Goal: Book appointment/travel/reservation

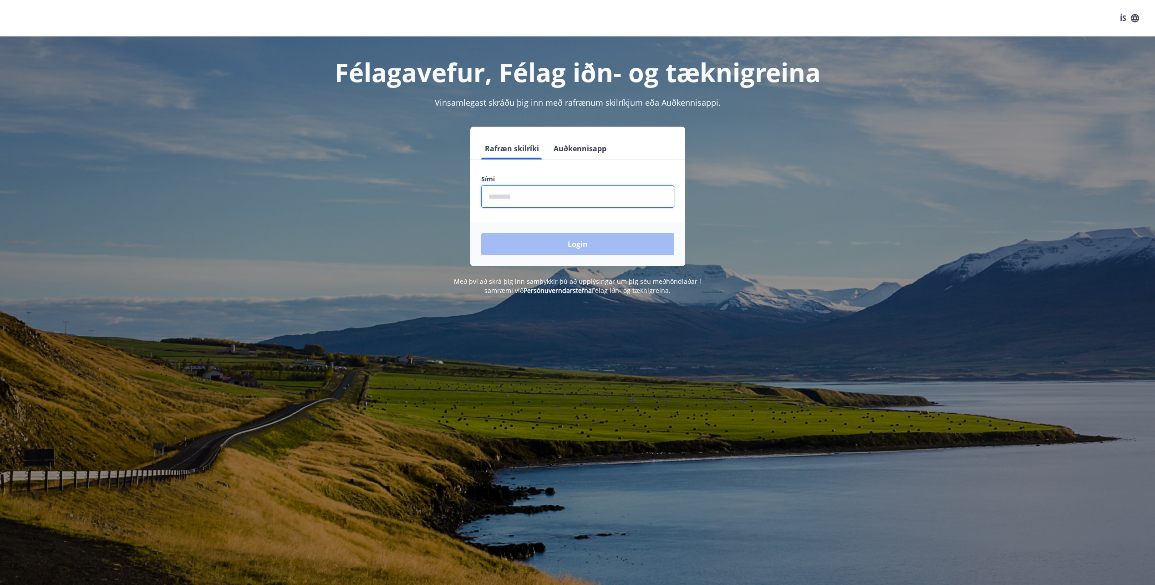
click at [570, 199] on input "phone" at bounding box center [577, 196] width 193 height 22
type input "********"
click at [581, 245] on button "Login" at bounding box center [577, 244] width 193 height 22
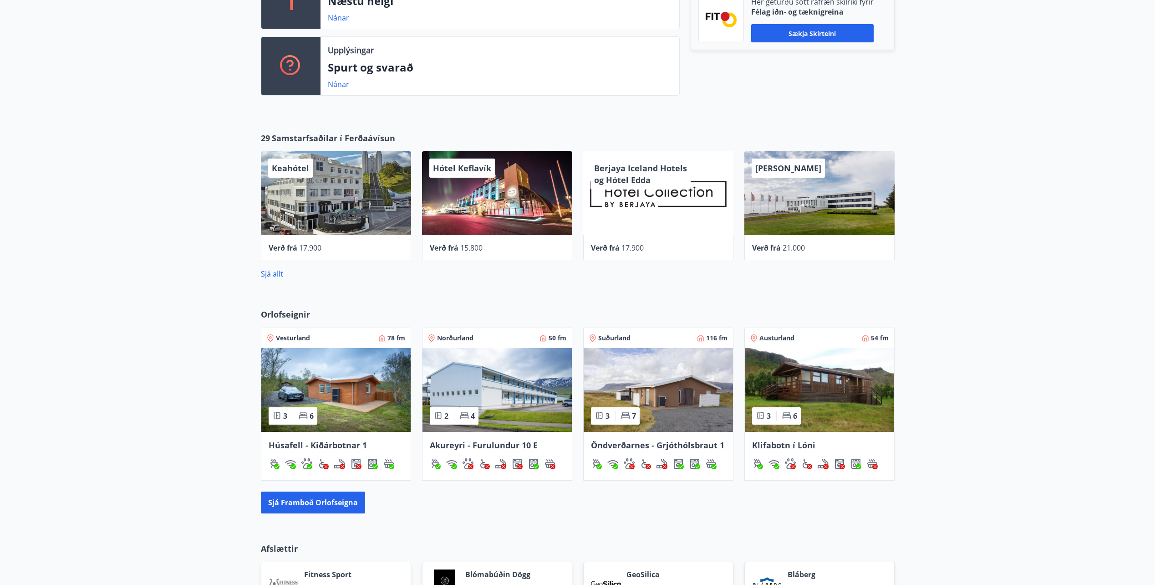
scroll to position [273, 0]
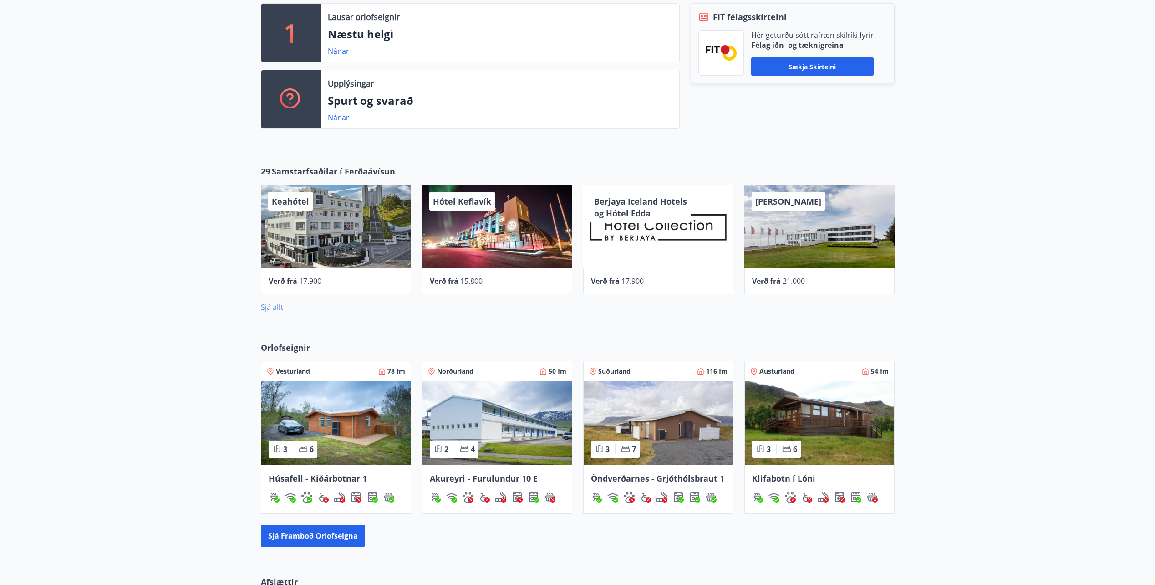
click at [276, 306] on link "Sjá allt" at bounding box center [272, 307] width 22 height 10
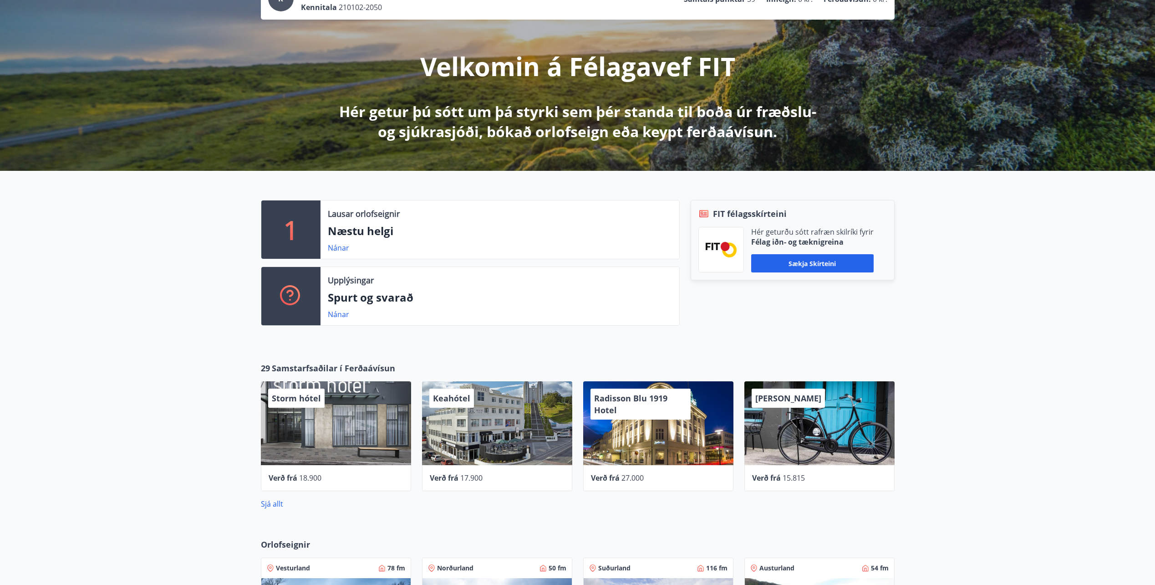
scroll to position [91, 0]
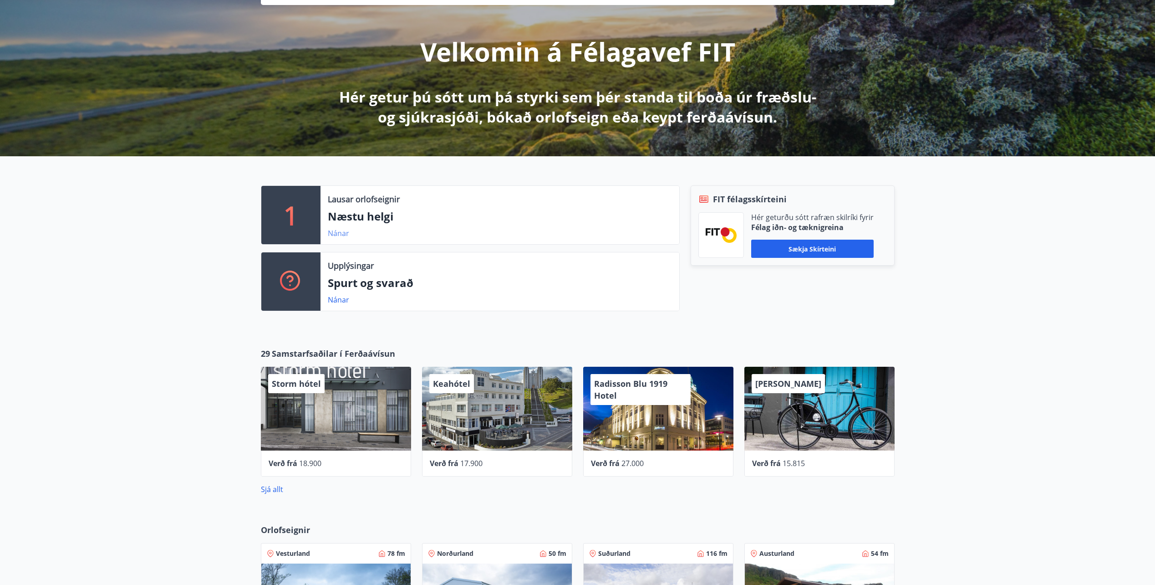
click at [337, 232] on link "Nánar" at bounding box center [338, 233] width 21 height 10
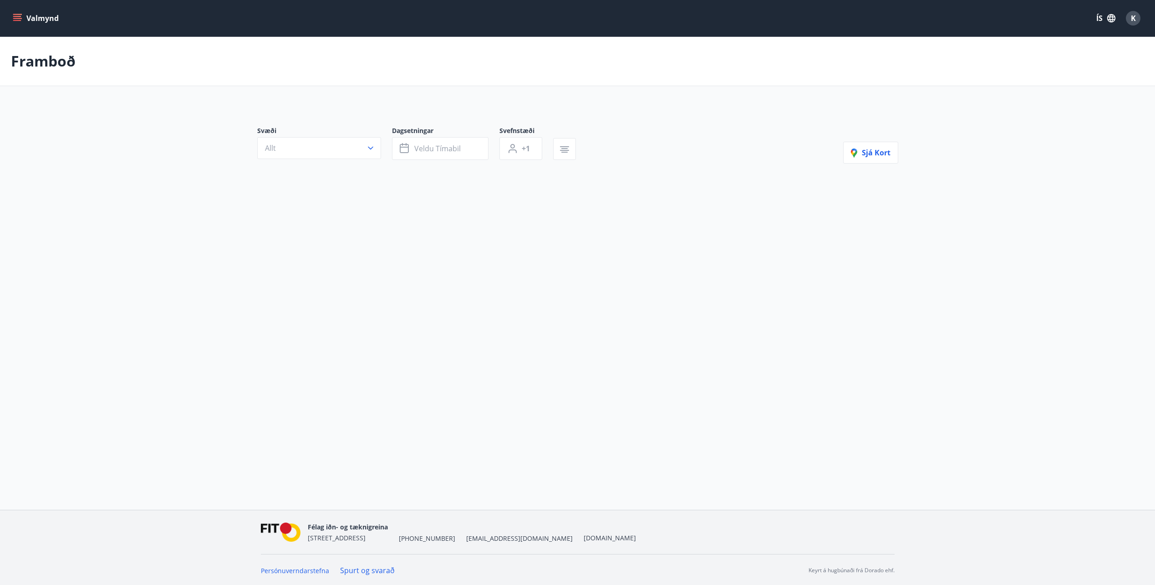
type input "*"
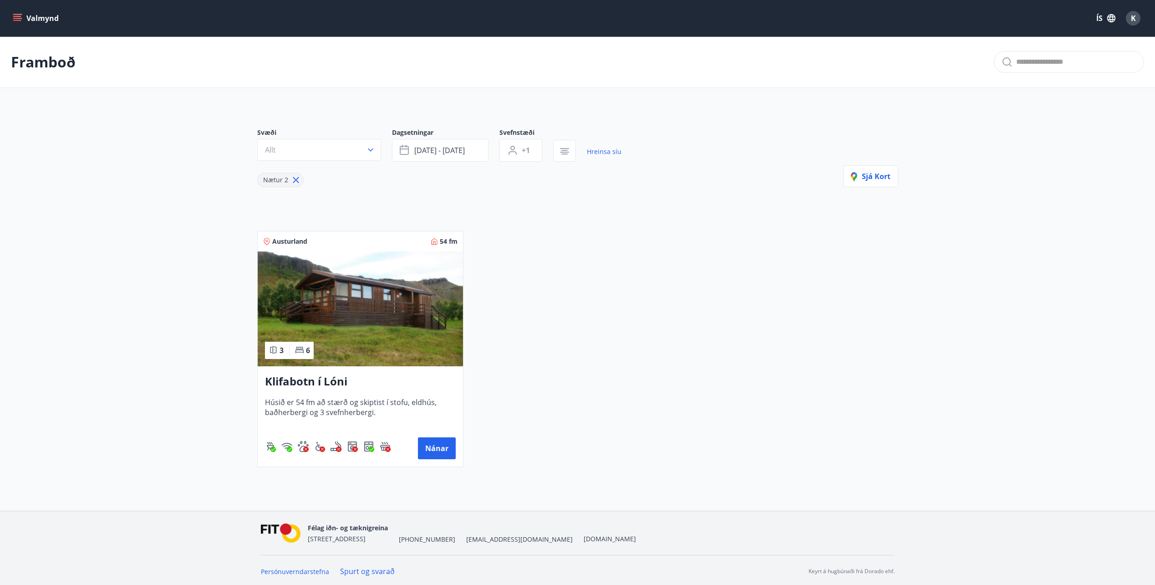
click at [311, 381] on h3 "Klifabotn í Lóni" at bounding box center [360, 381] width 191 height 16
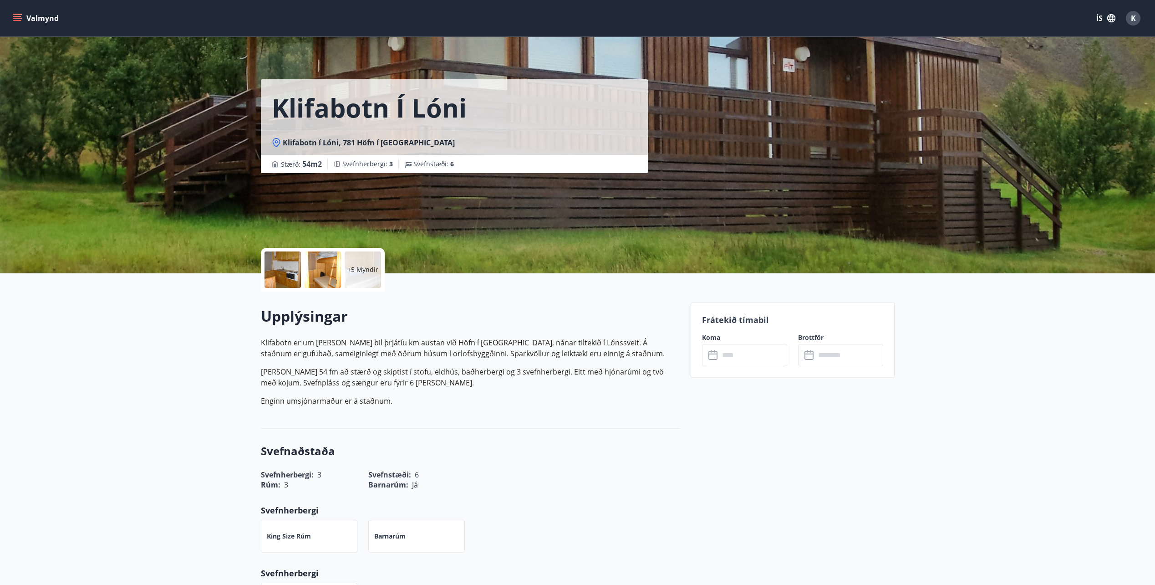
click at [278, 263] on div at bounding box center [283, 269] width 36 height 36
click at [368, 258] on div "+8 Myndir" at bounding box center [363, 269] width 36 height 36
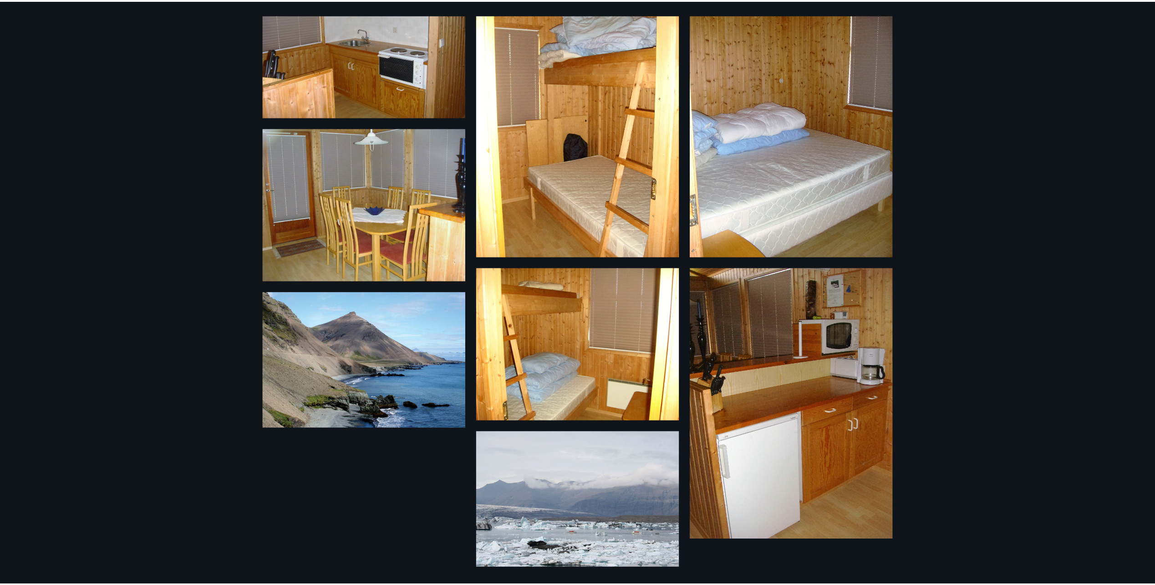
scroll to position [230, 0]
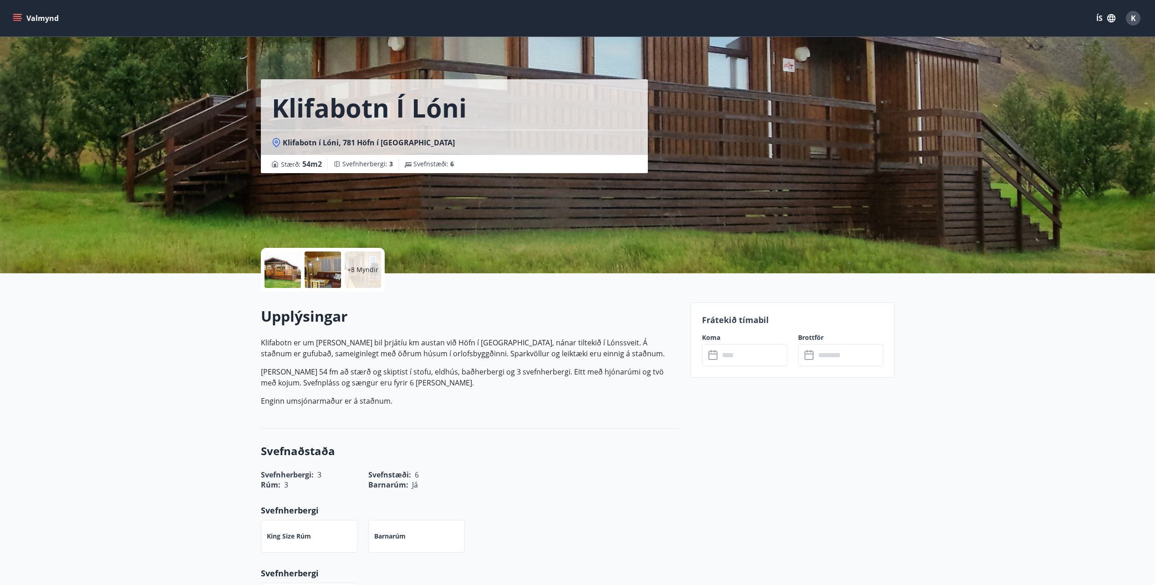
drag, startPoint x: 281, startPoint y: 144, endPoint x: 395, endPoint y: 140, distance: 114.8
click at [395, 140] on div "Klifabotn í Lóni, 781 Höfn í Hornafirði" at bounding box center [454, 143] width 365 height 10
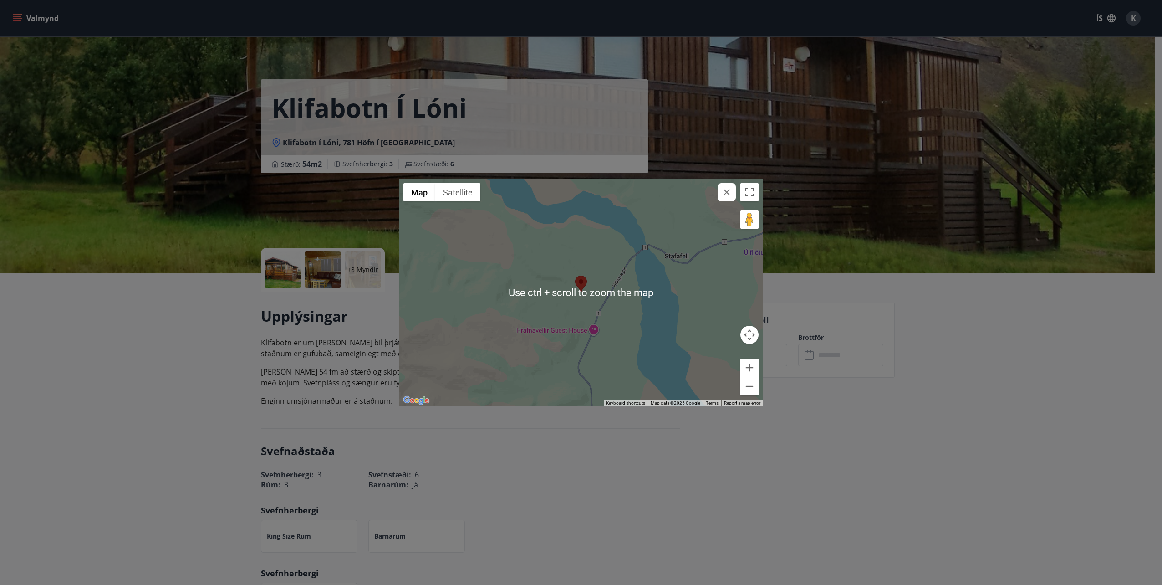
click at [624, 295] on div at bounding box center [581, 293] width 364 height 228
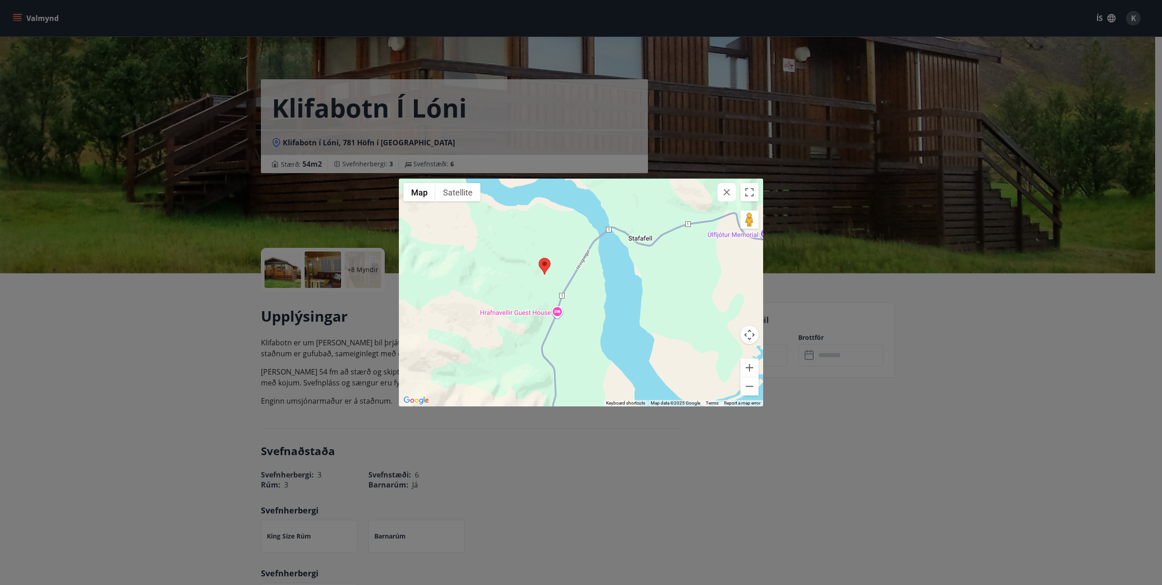
drag, startPoint x: 639, startPoint y: 310, endPoint x: 693, endPoint y: 313, distance: 53.8
click at [638, 299] on div at bounding box center [581, 293] width 364 height 228
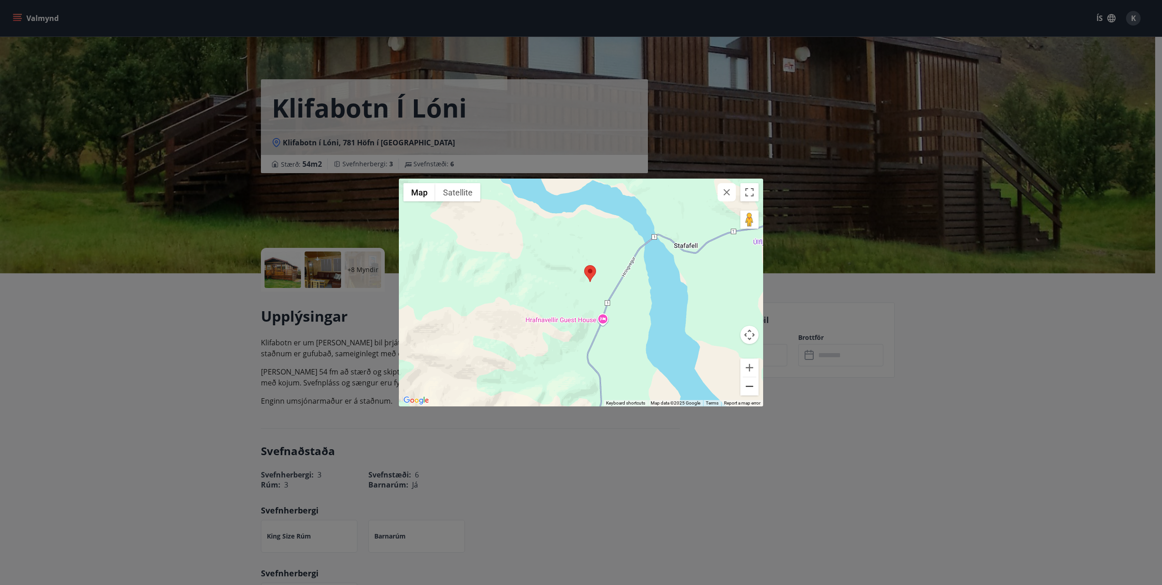
click at [754, 388] on button "Zoom out" at bounding box center [750, 386] width 18 height 18
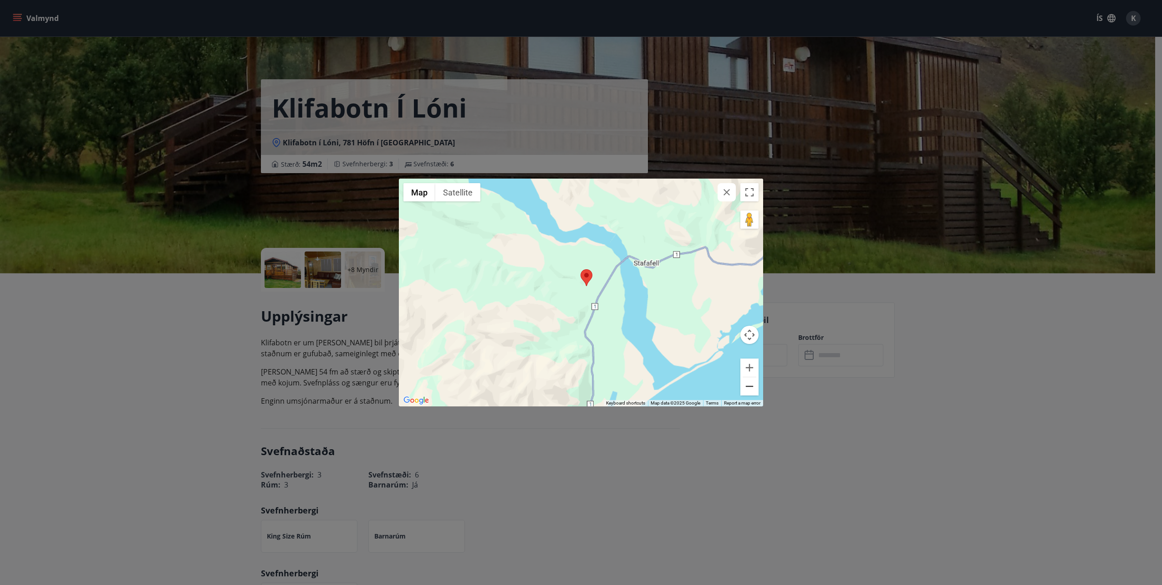
click at [754, 388] on button "Zoom out" at bounding box center [750, 386] width 18 height 18
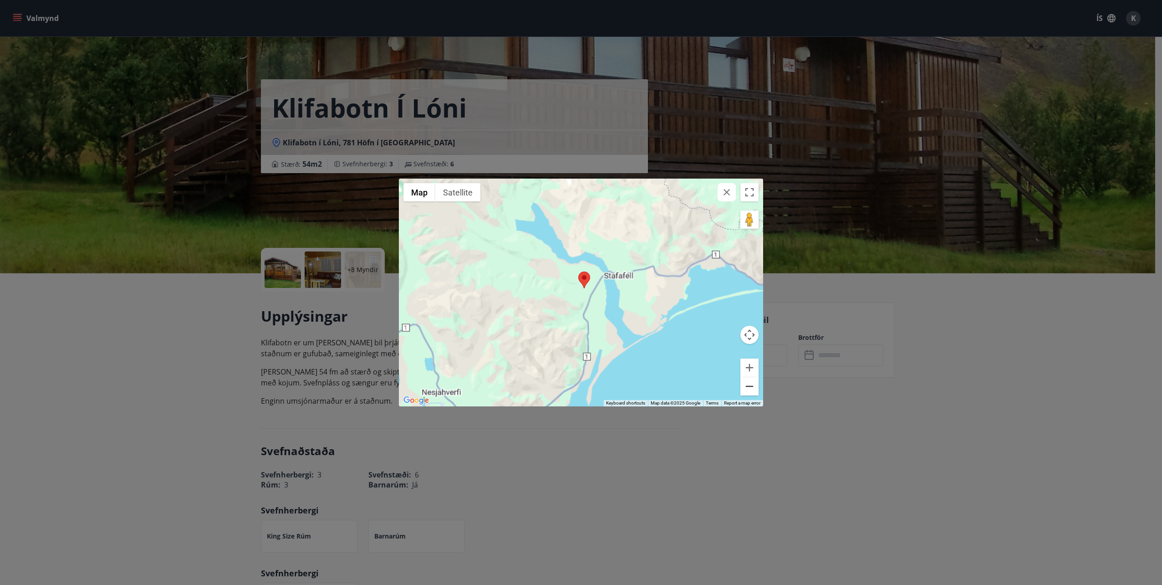
click at [754, 388] on button "Zoom out" at bounding box center [750, 386] width 18 height 18
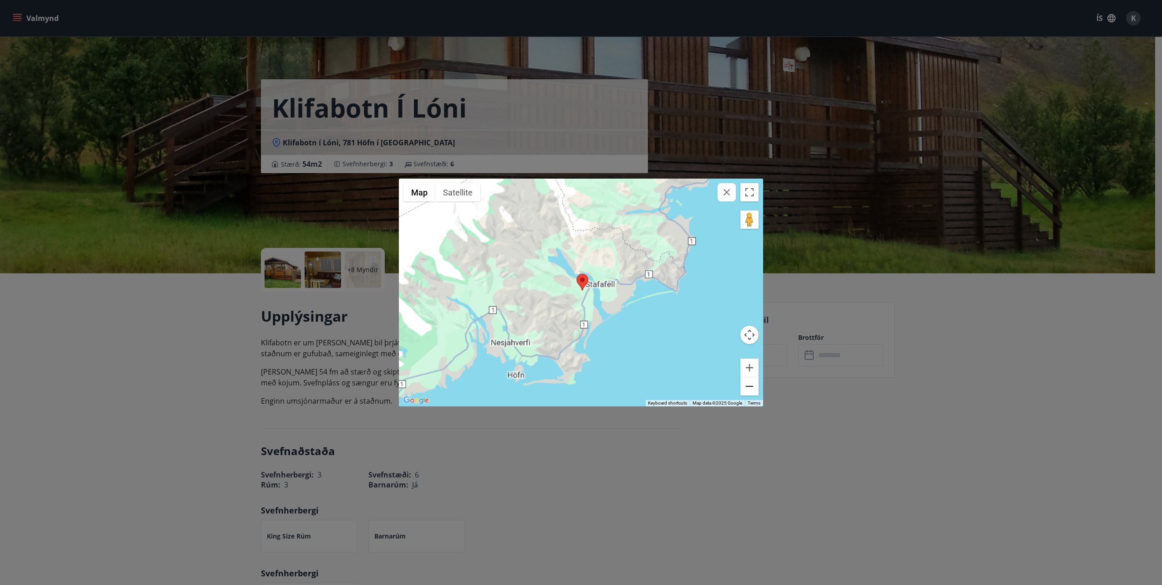
click at [754, 388] on button "Zoom out" at bounding box center [750, 386] width 18 height 18
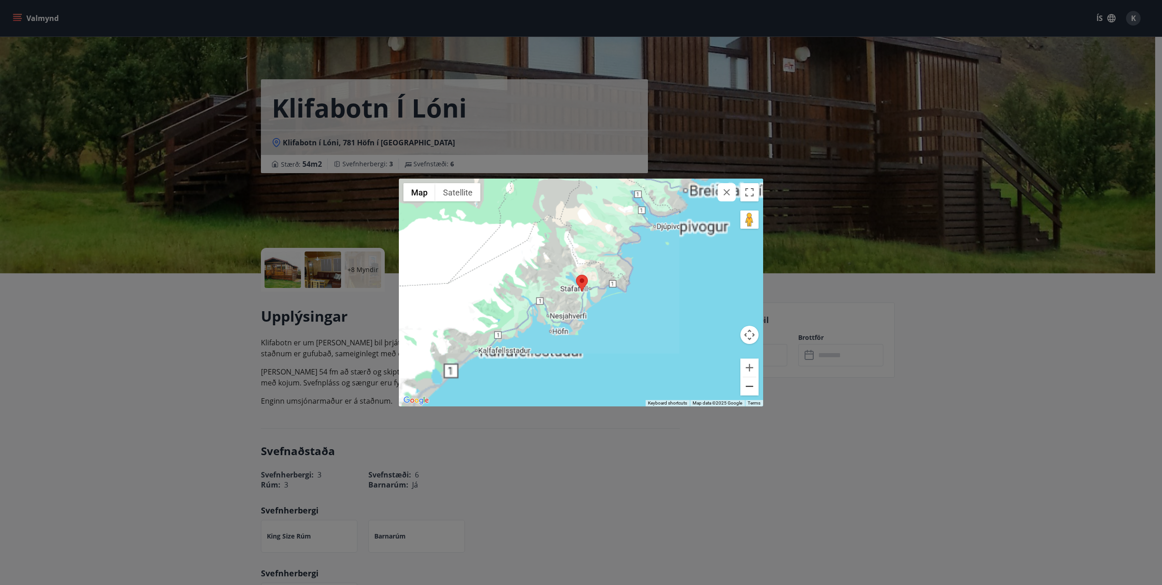
click at [754, 388] on button "Zoom out" at bounding box center [750, 386] width 18 height 18
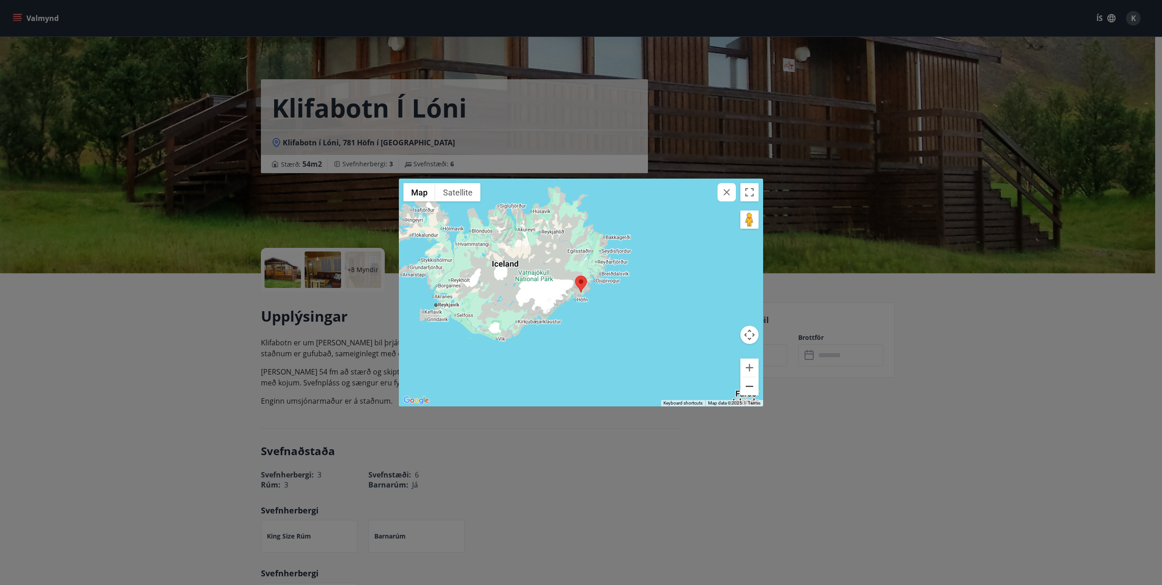
click at [754, 387] on button "Zoom out" at bounding box center [750, 386] width 18 height 18
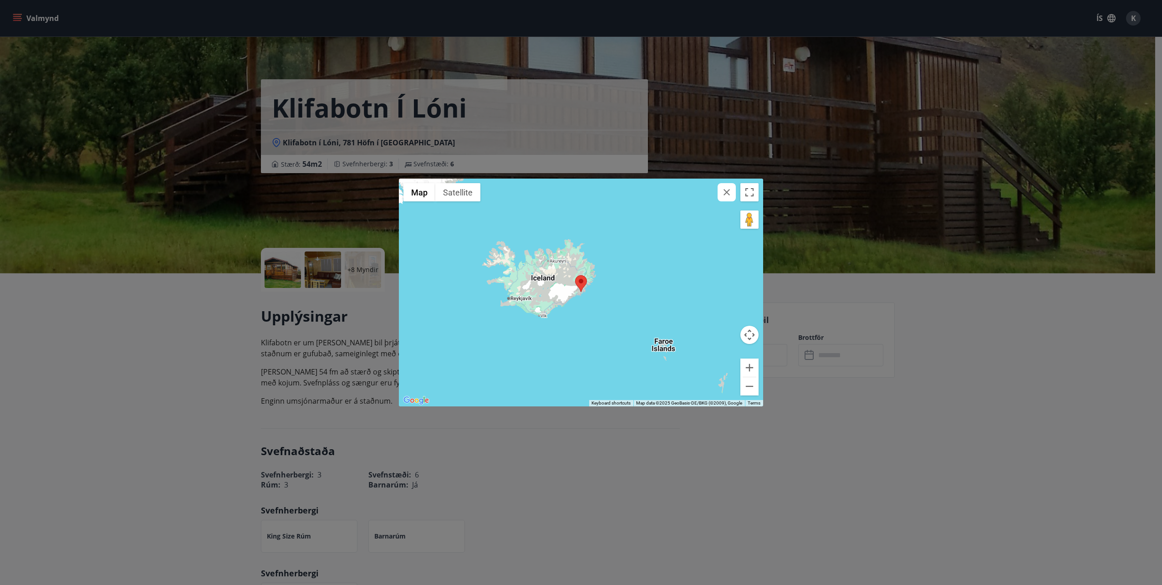
click at [722, 190] on icon "button" at bounding box center [726, 192] width 11 height 11
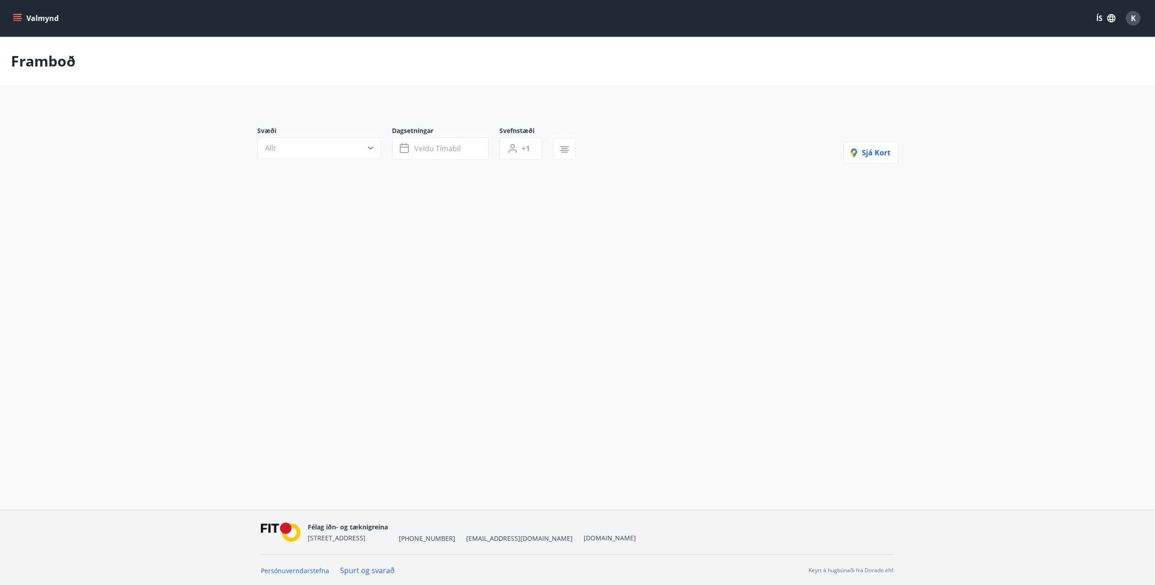
type input "*"
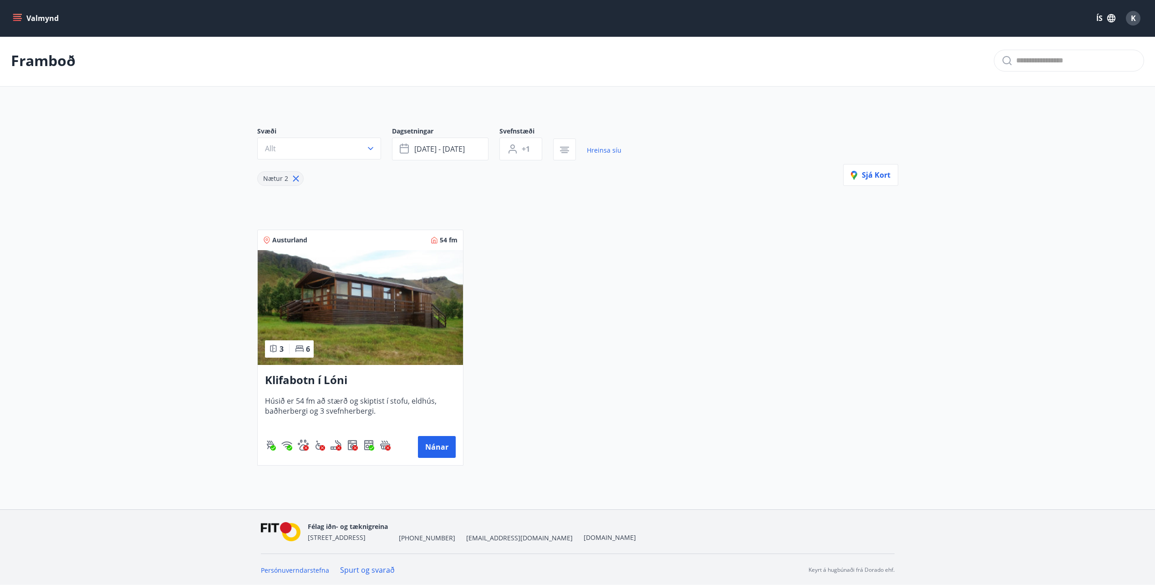
scroll to position [2, 0]
click at [443, 152] on span "ágú 29 - sep 01" at bounding box center [439, 148] width 51 height 10
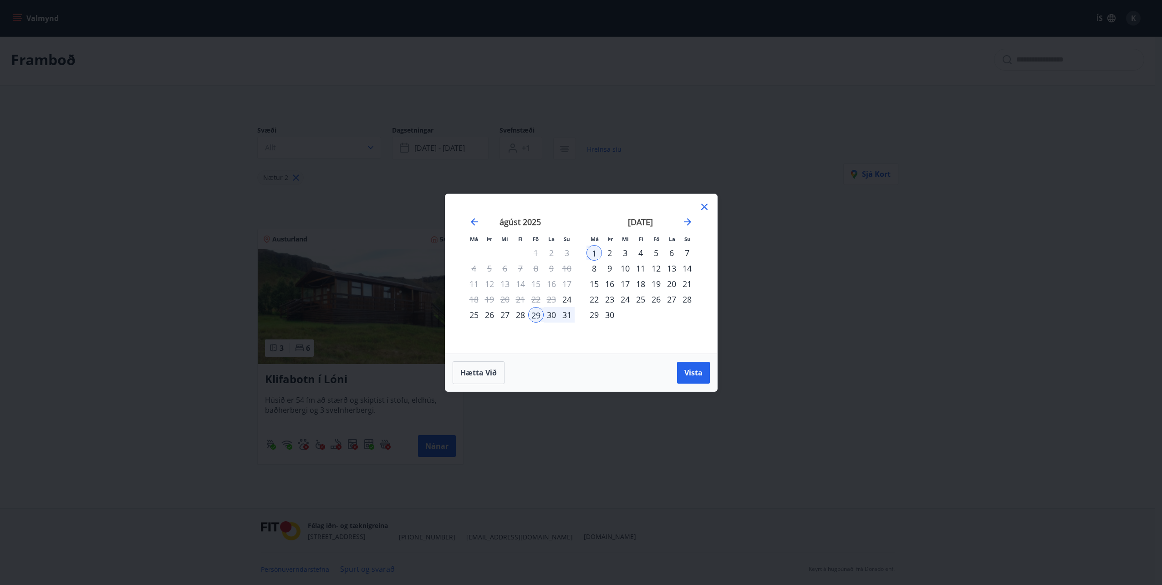
click at [704, 208] on icon at bounding box center [704, 207] width 6 height 6
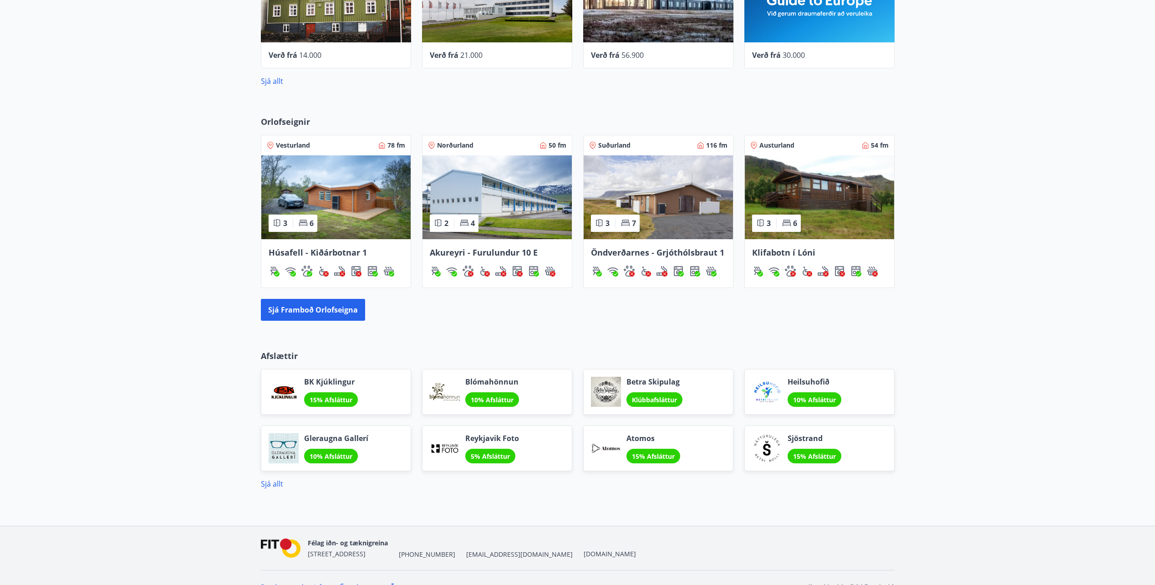
scroll to position [471, 0]
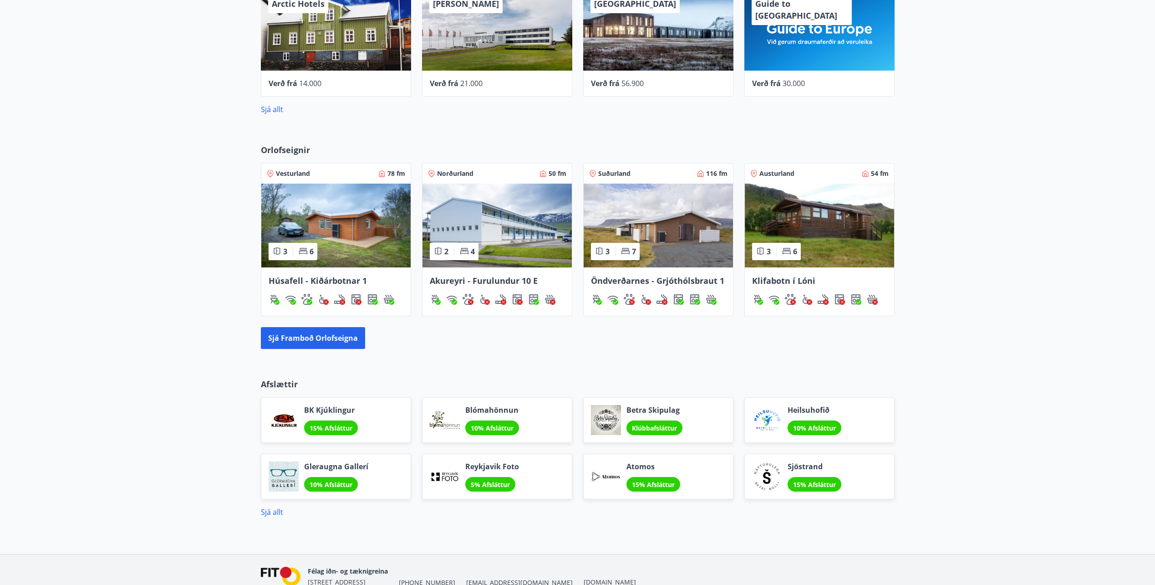
click at [652, 280] on span "Öndverðarnes - Grjóthólsbraut 1" at bounding box center [657, 280] width 133 height 11
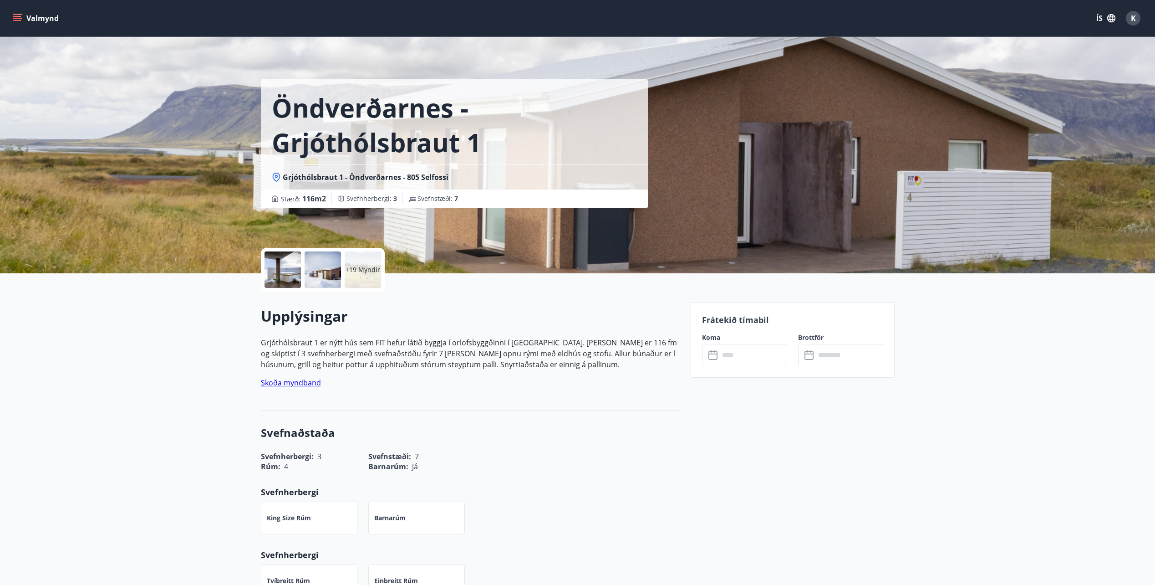
click at [373, 275] on div "+19 Myndir" at bounding box center [363, 269] width 36 height 36
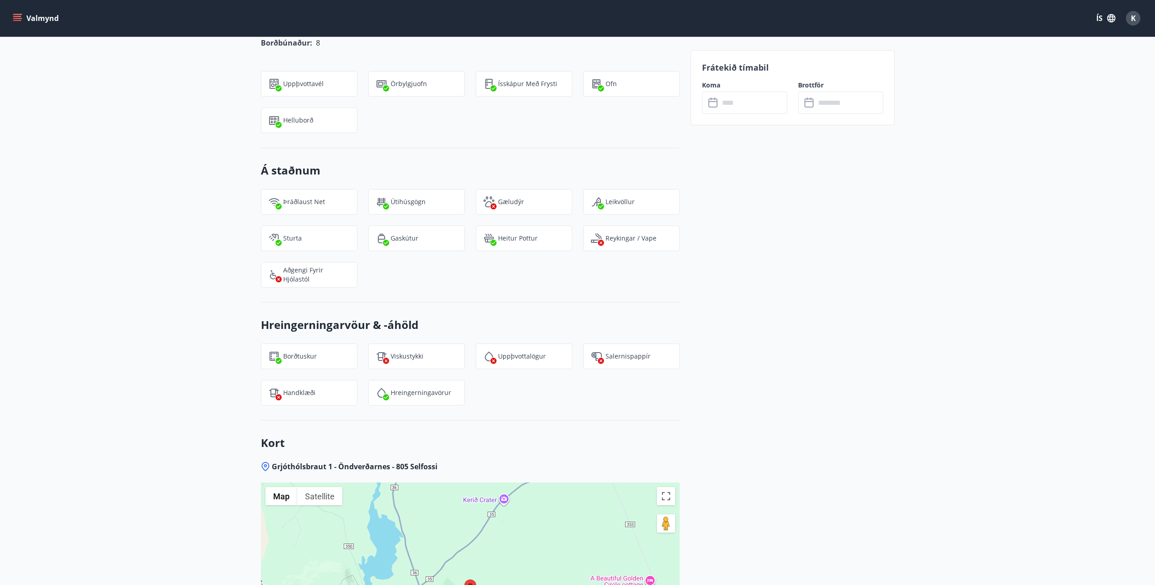
scroll to position [1002, 0]
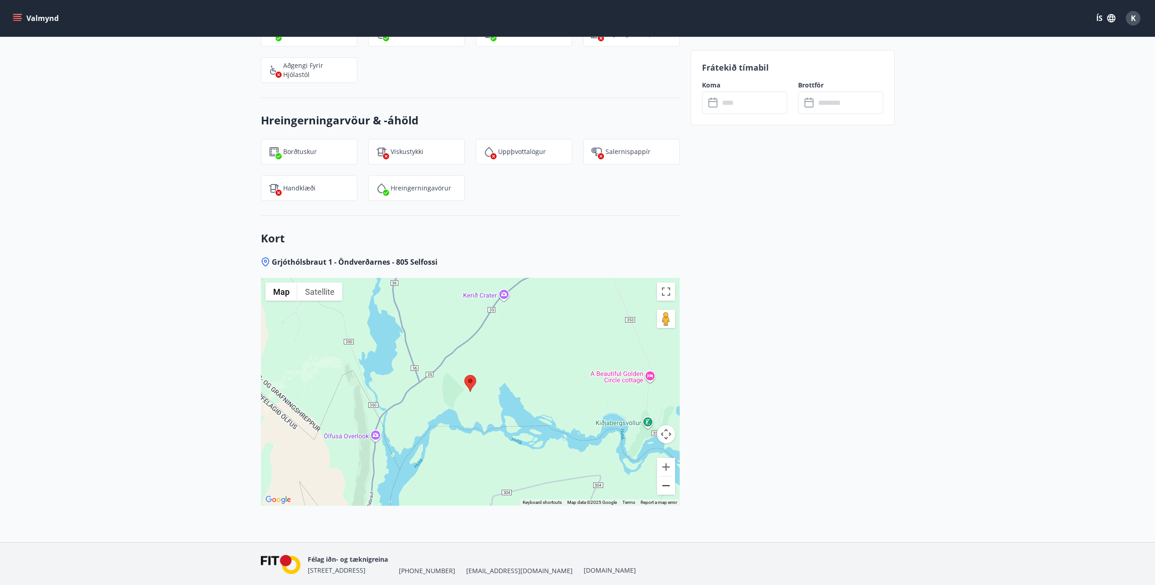
click at [669, 486] on button "Zoom out" at bounding box center [666, 485] width 18 height 18
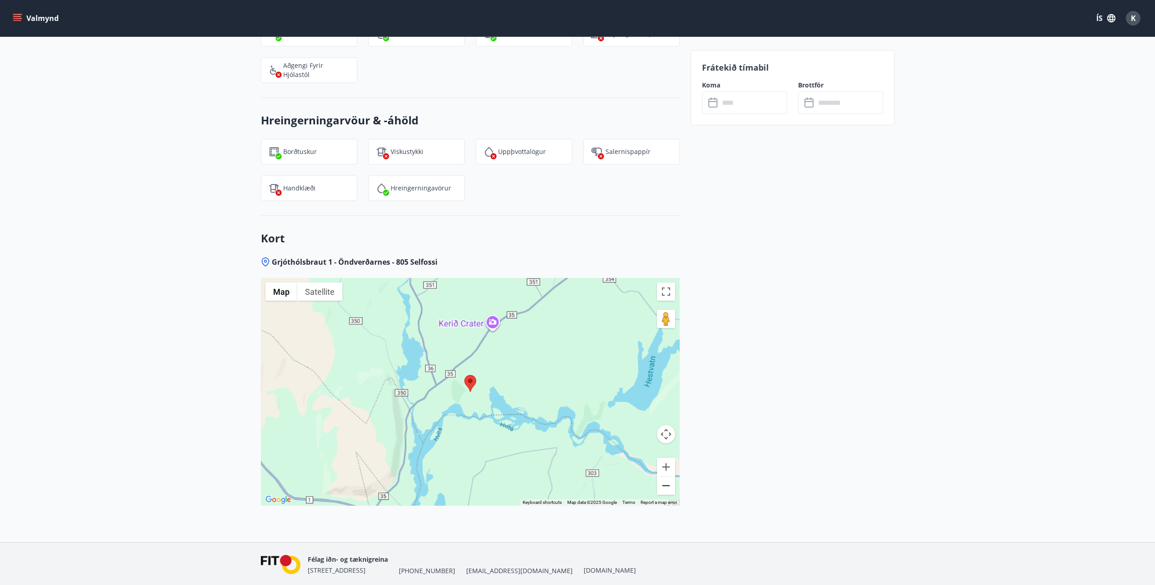
click at [667, 489] on button "Zoom out" at bounding box center [666, 485] width 18 height 18
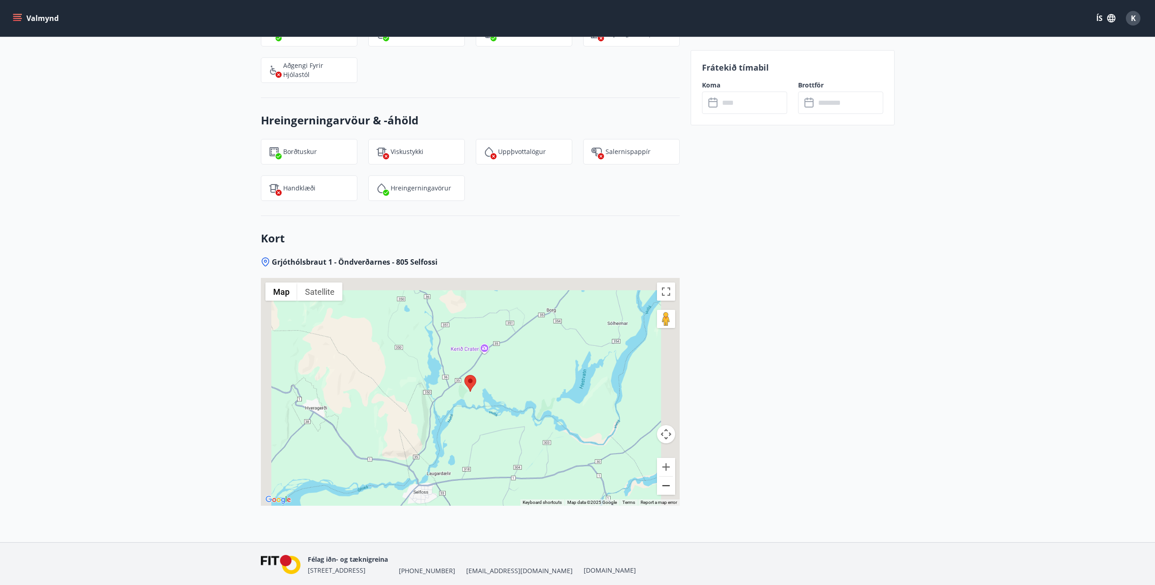
click at [667, 489] on button "Zoom out" at bounding box center [666, 485] width 18 height 18
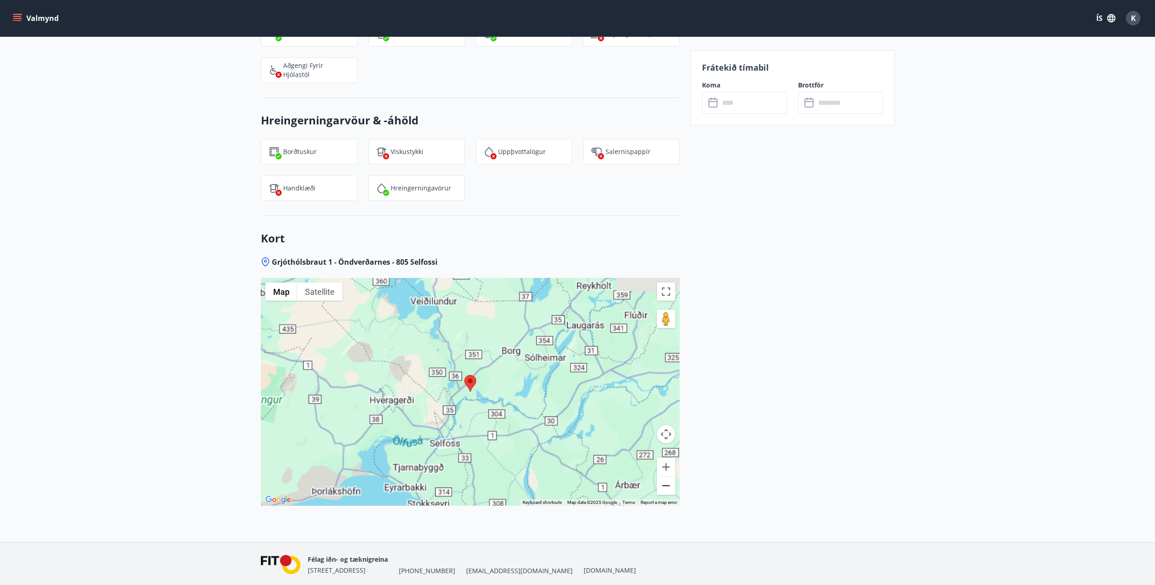
click at [667, 489] on button "Zoom out" at bounding box center [666, 485] width 18 height 18
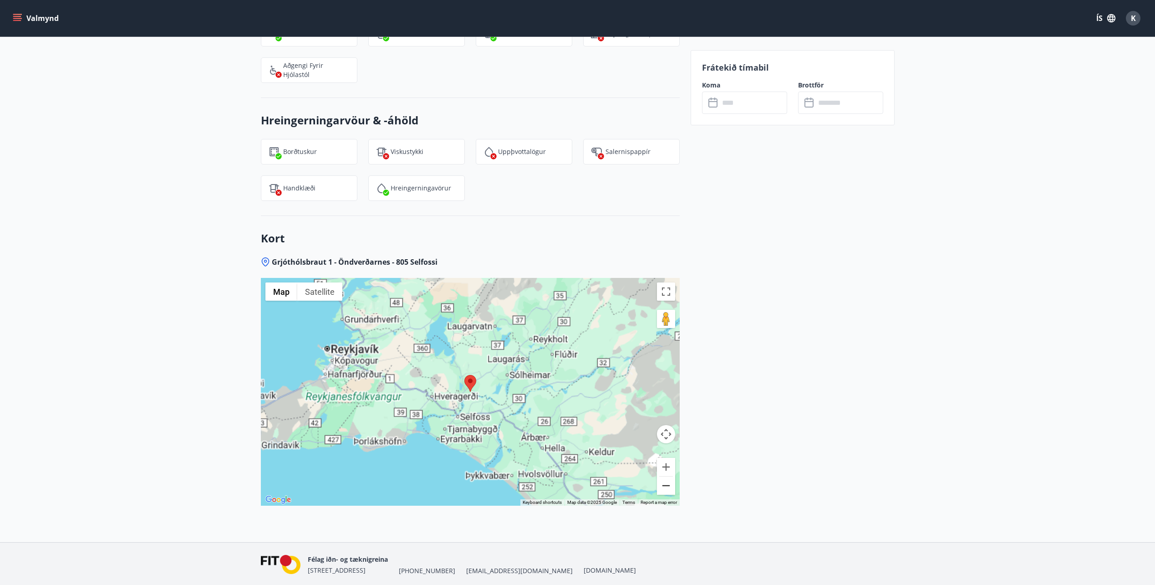
click at [667, 489] on button "Zoom out" at bounding box center [666, 485] width 18 height 18
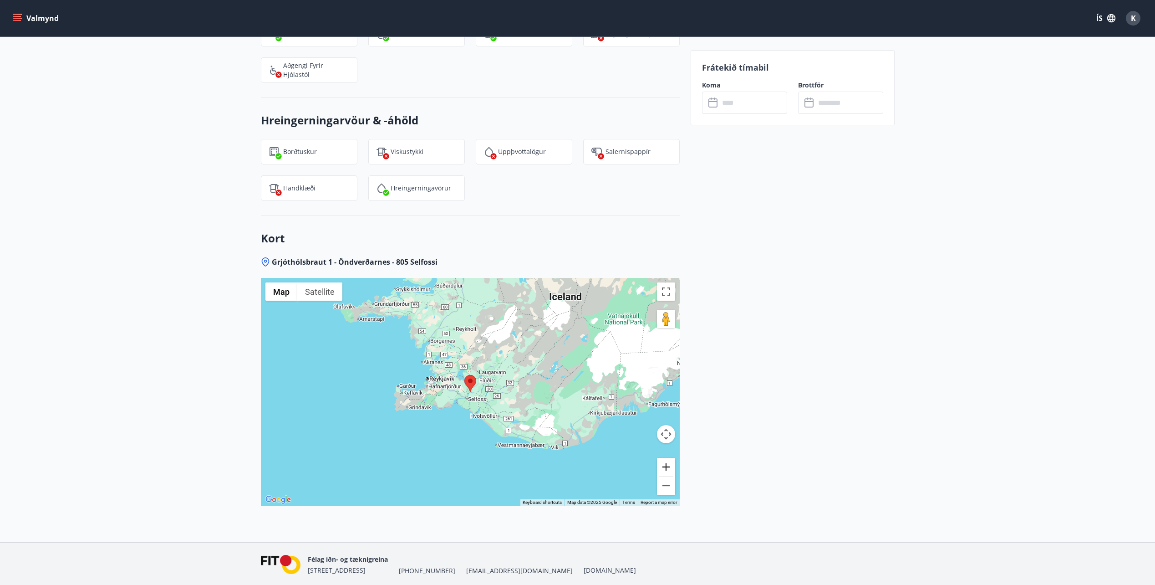
click at [664, 475] on button "Zoom in" at bounding box center [666, 467] width 18 height 18
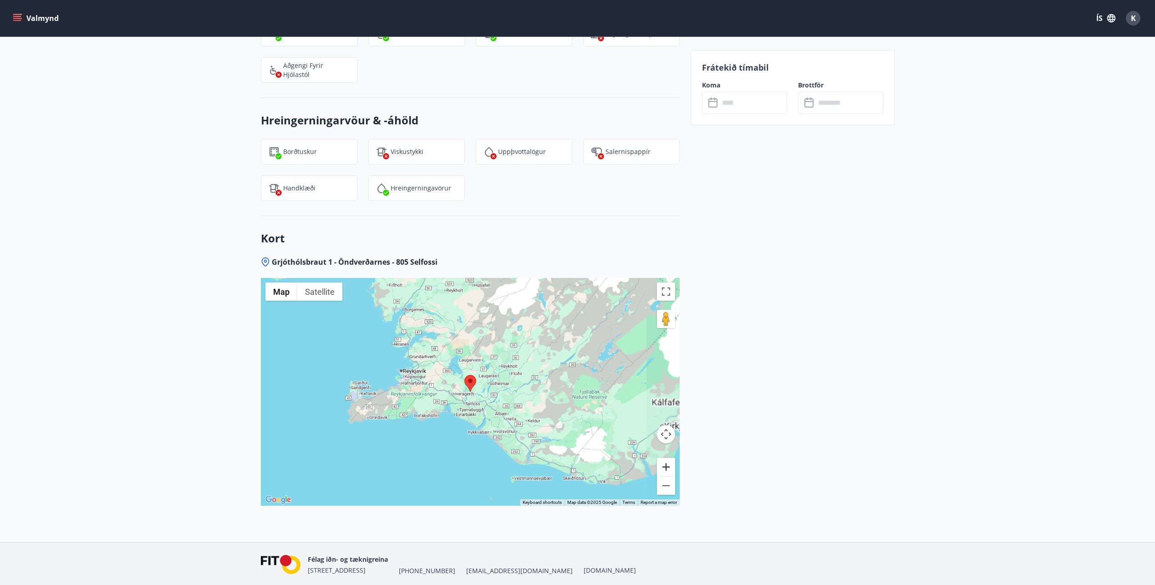
click at [664, 473] on button "Zoom in" at bounding box center [666, 467] width 18 height 18
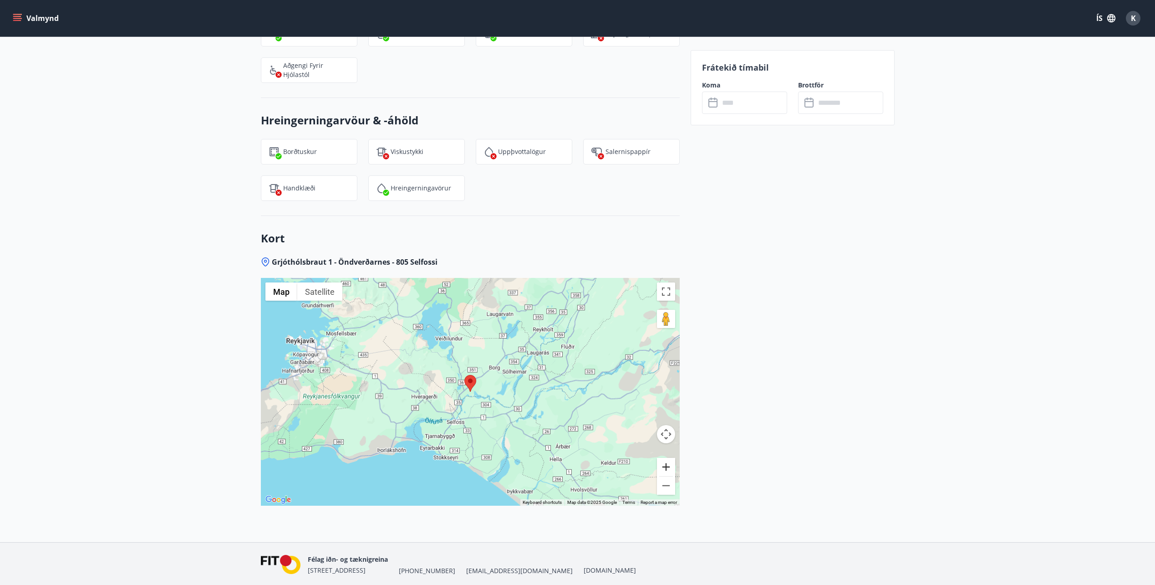
click at [664, 473] on button "Zoom in" at bounding box center [666, 467] width 18 height 18
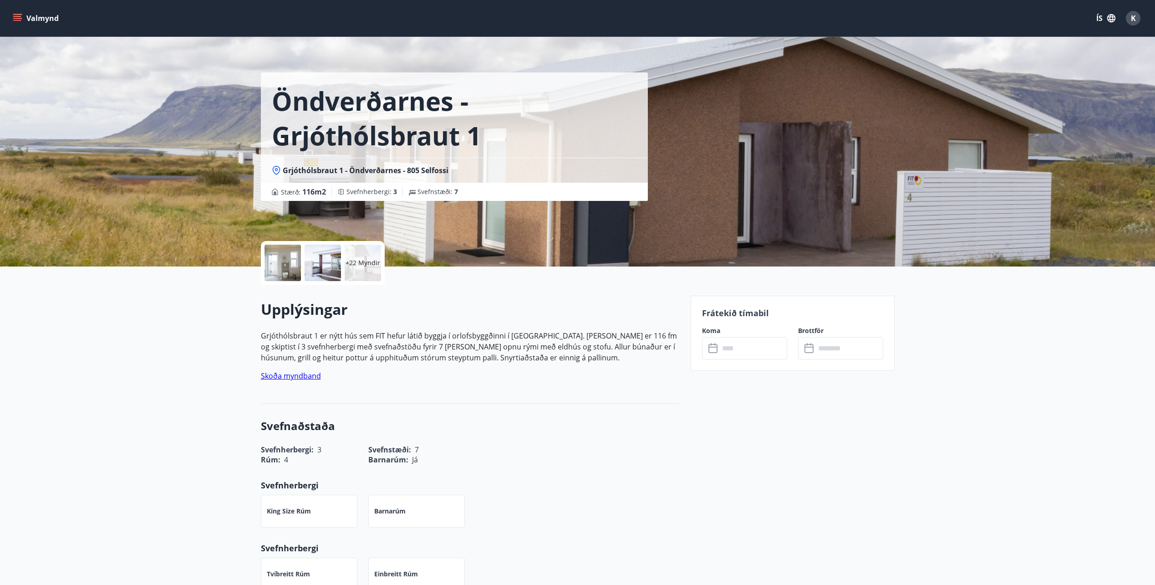
scroll to position [0, 0]
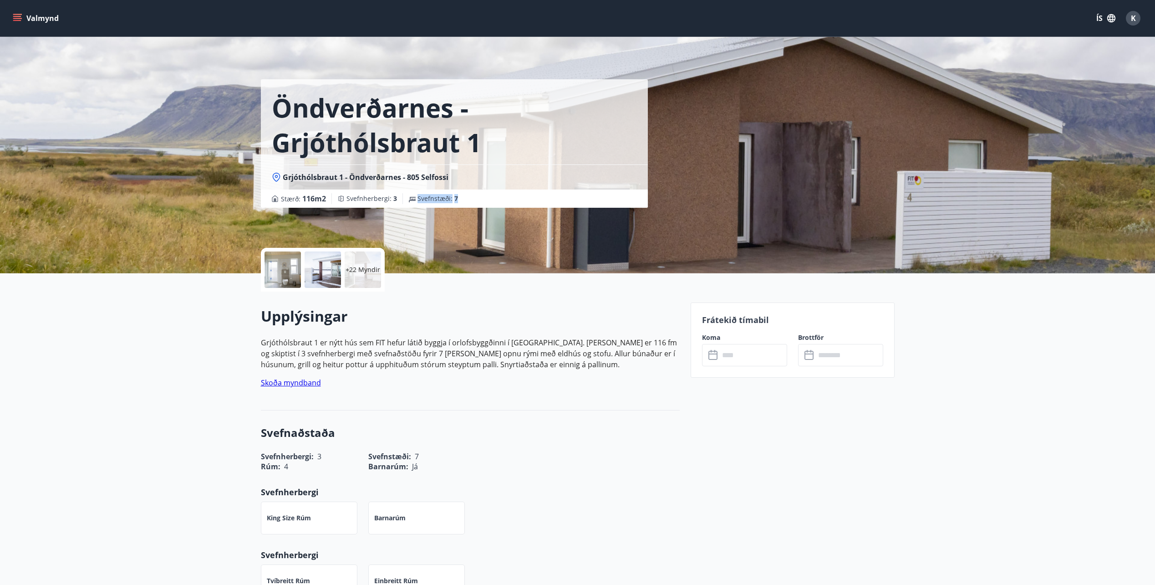
drag, startPoint x: 459, startPoint y: 194, endPoint x: 411, endPoint y: 195, distance: 47.8
click at [411, 195] on div "Svefnstæði : 7" at bounding box center [433, 198] width 61 height 11
click at [528, 312] on h2 "Upplýsingar" at bounding box center [470, 316] width 419 height 20
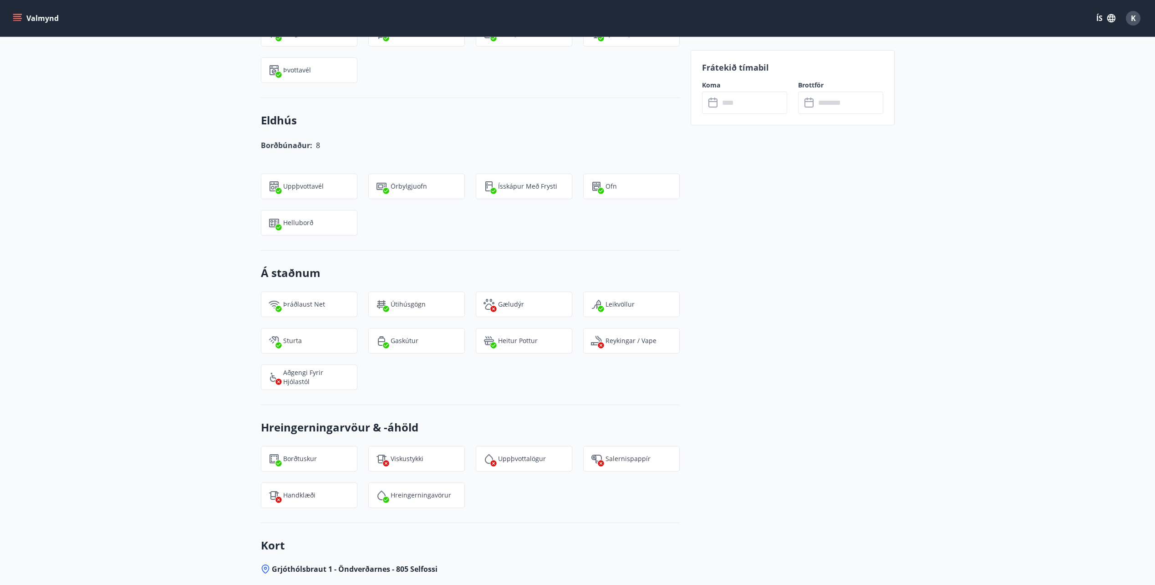
scroll to position [729, 0]
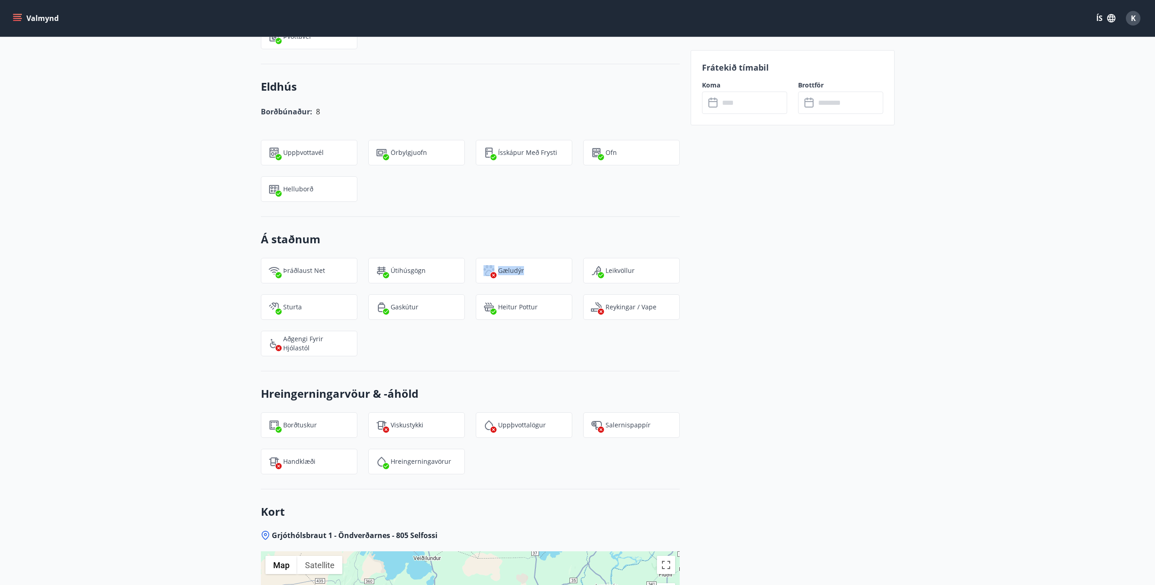
drag, startPoint x: 534, startPoint y: 274, endPoint x: 464, endPoint y: 272, distance: 69.7
click at [464, 272] on div "Þráðlaust net Útihúsgögn Gæludýr Leikvöllur Sturta Gaskútur Heitur pottur Reyki…" at bounding box center [465, 301] width 430 height 109
click at [515, 368] on div "Á staðnum Þráðlaust net Útihúsgögn Gæludýr Leikvöllur Sturta Gaskútur Heitur po…" at bounding box center [470, 294] width 419 height 154
drag, startPoint x: 515, startPoint y: 368, endPoint x: 449, endPoint y: 369, distance: 66.5
click at [449, 369] on div "Á staðnum Þráðlaust net Útihúsgögn Gæludýr Leikvöllur Sturta Gaskútur Heitur po…" at bounding box center [470, 294] width 419 height 154
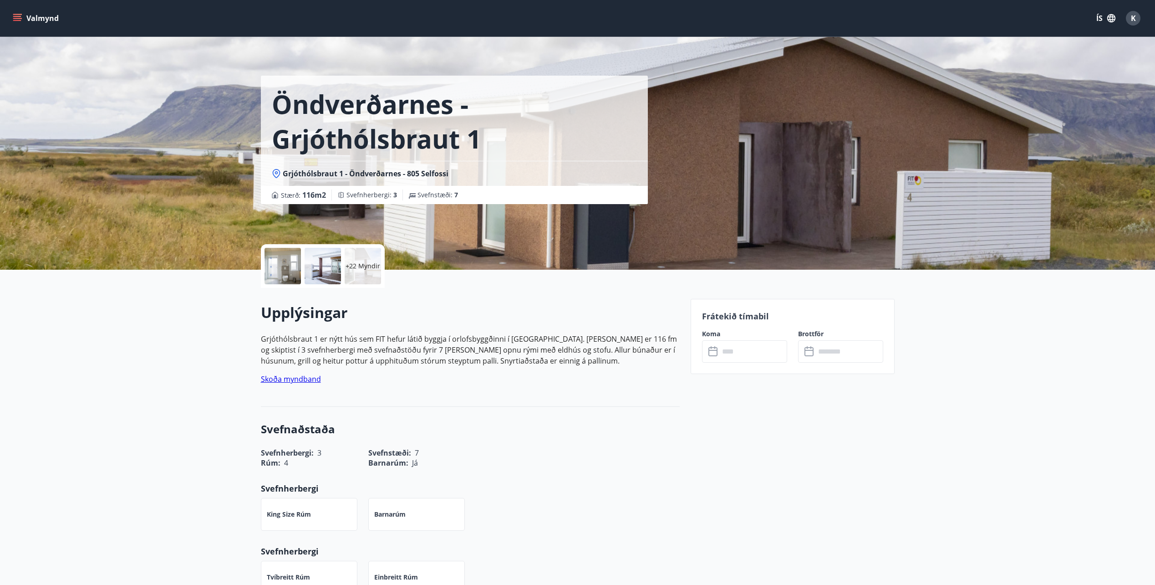
scroll to position [0, 0]
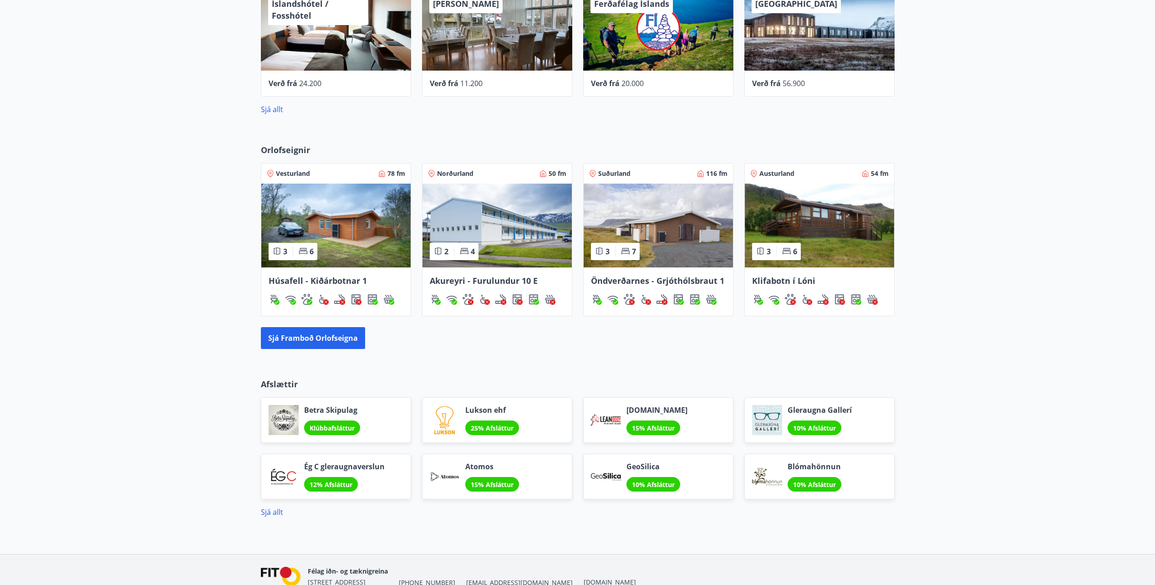
scroll to position [498, 0]
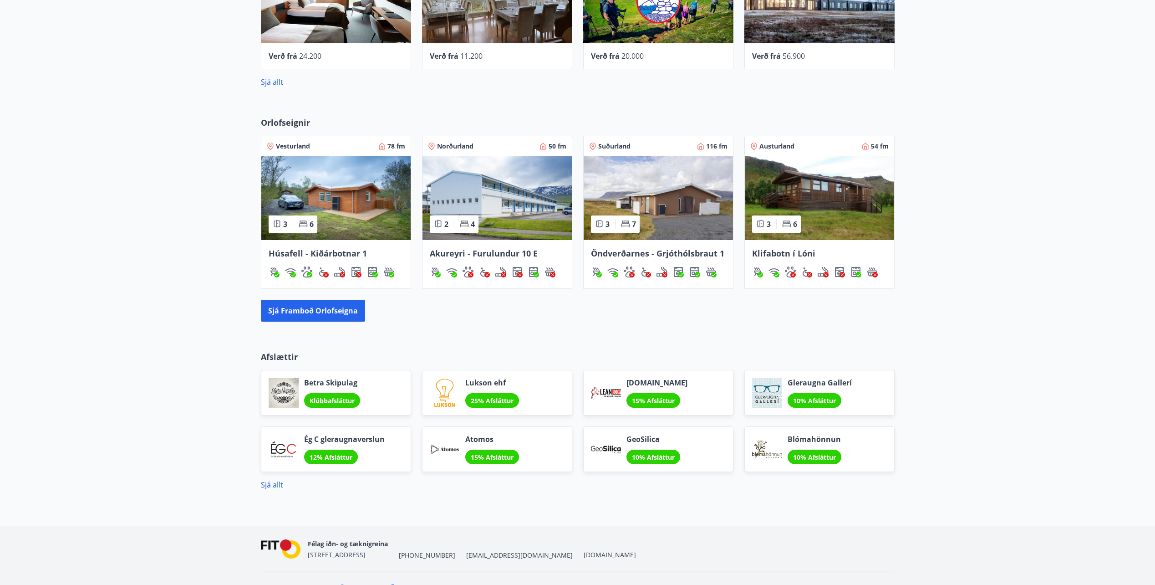
click at [464, 250] on span "Akureyri - Furulundur 10 E" at bounding box center [484, 253] width 108 height 11
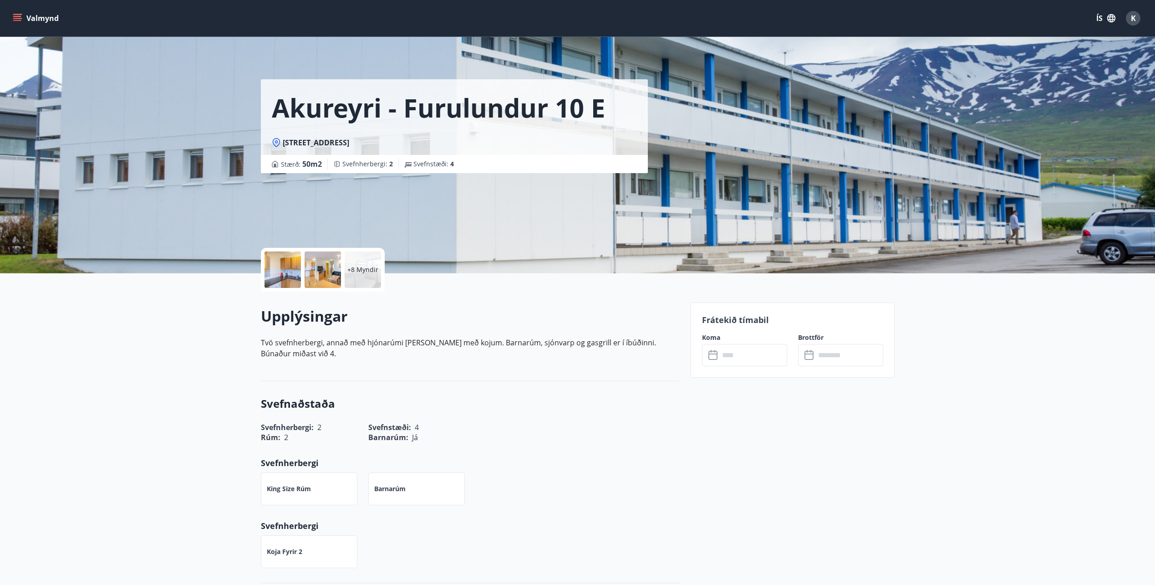
click at [308, 267] on div at bounding box center [323, 269] width 36 height 36
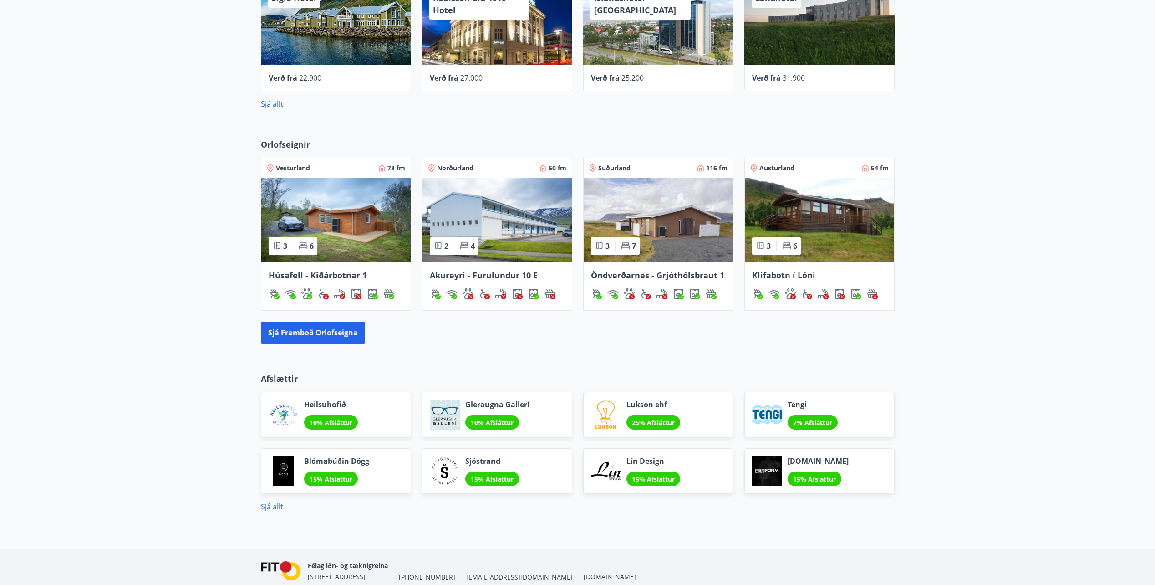
scroll to position [471, 0]
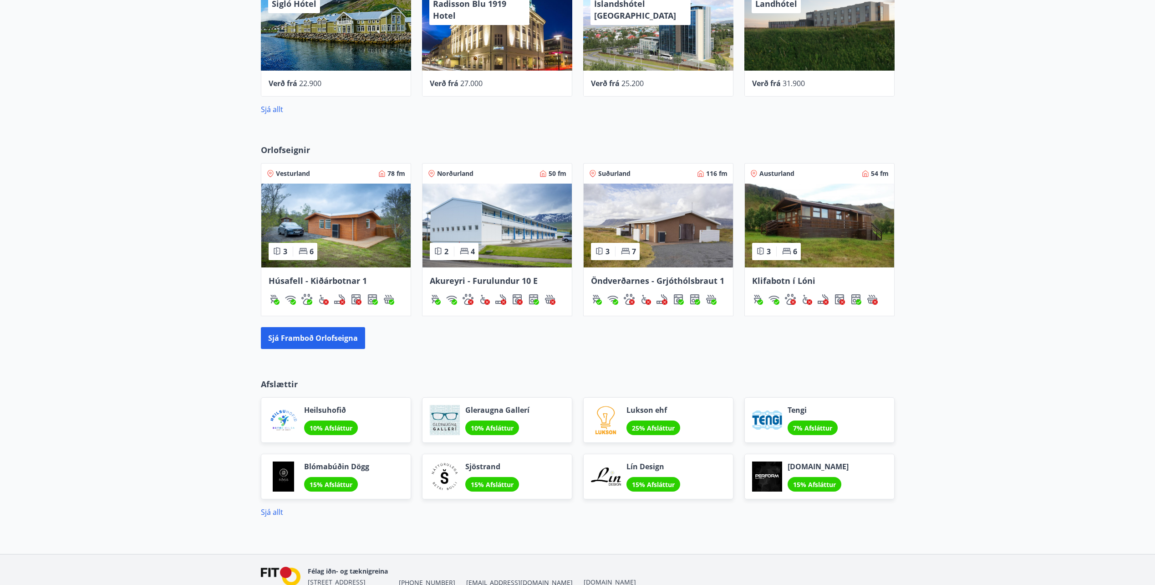
click at [664, 276] on span "Öndverðarnes - Grjóthólsbraut 1" at bounding box center [657, 280] width 133 height 11
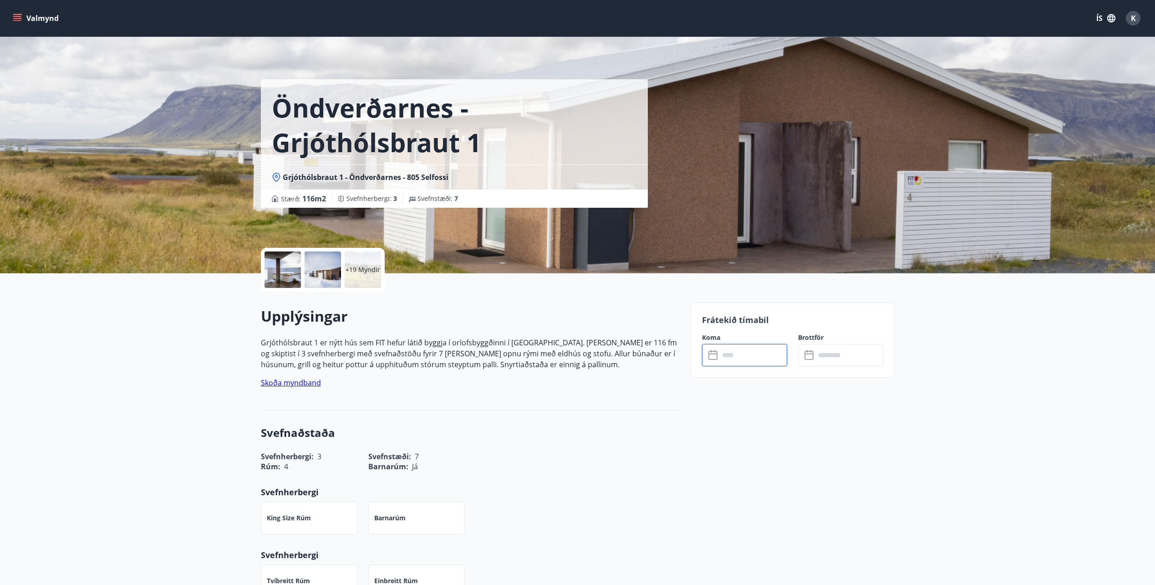
click at [761, 352] on input "text" at bounding box center [754, 355] width 68 height 22
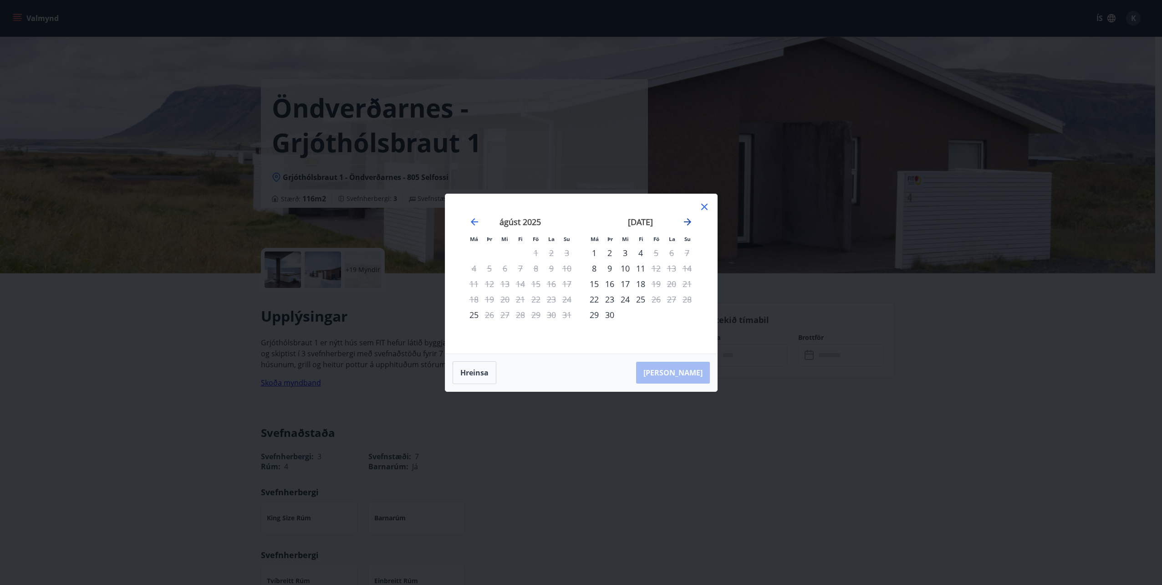
click at [685, 226] on icon "Move forward to switch to the next month." at bounding box center [687, 221] width 11 height 11
click at [691, 225] on icon "Move forward to switch to the next month." at bounding box center [687, 221] width 11 height 11
click at [548, 262] on div "13" at bounding box center [551, 268] width 15 height 15
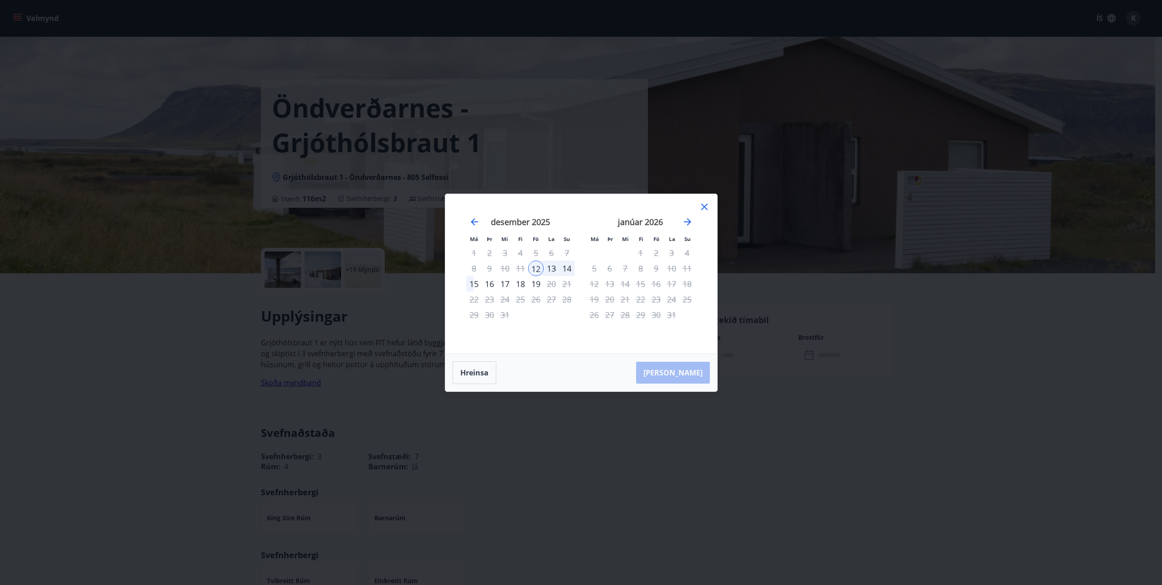
click at [539, 251] on div "5" at bounding box center [535, 252] width 15 height 15
drag, startPoint x: 537, startPoint y: 251, endPoint x: 531, endPoint y: 257, distance: 7.7
click at [536, 252] on div "5" at bounding box center [535, 252] width 15 height 15
click at [473, 223] on icon "Move backward to switch to the previous month." at bounding box center [474, 221] width 7 height 7
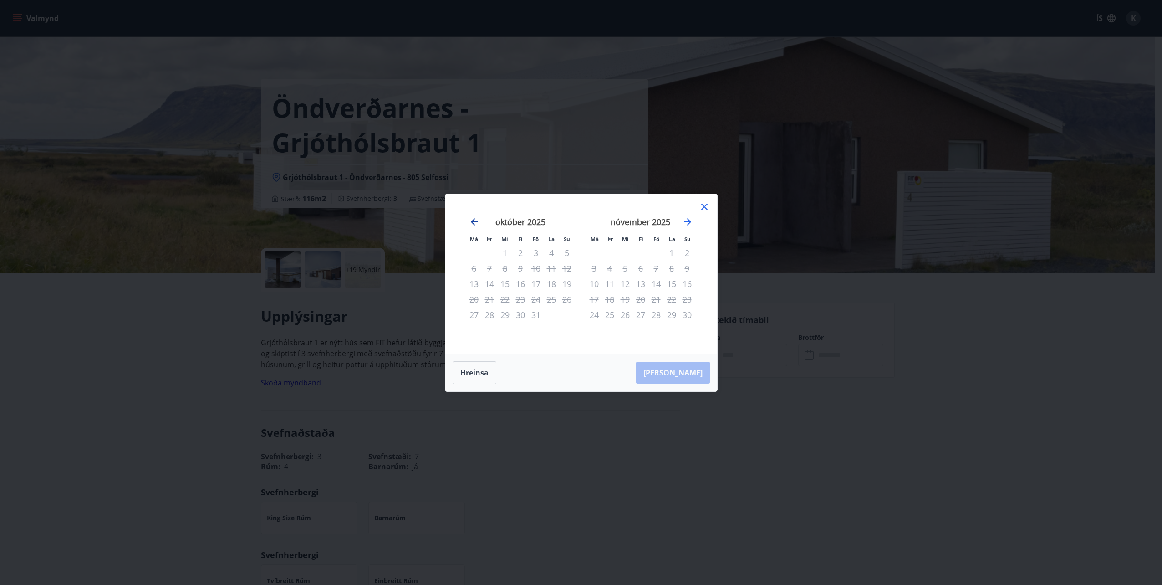
click at [473, 223] on icon "Move backward to switch to the previous month." at bounding box center [474, 221] width 7 height 7
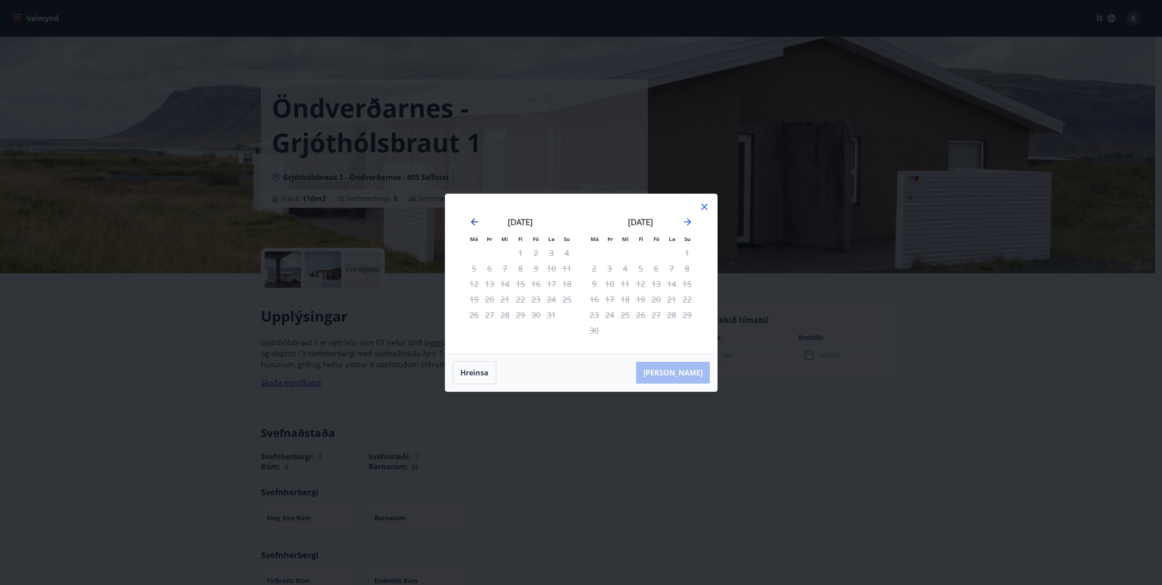
click at [473, 223] on icon "Move backward to switch to the previous month." at bounding box center [474, 221] width 7 height 7
click at [691, 222] on icon "Move forward to switch to the next month." at bounding box center [687, 221] width 11 height 11
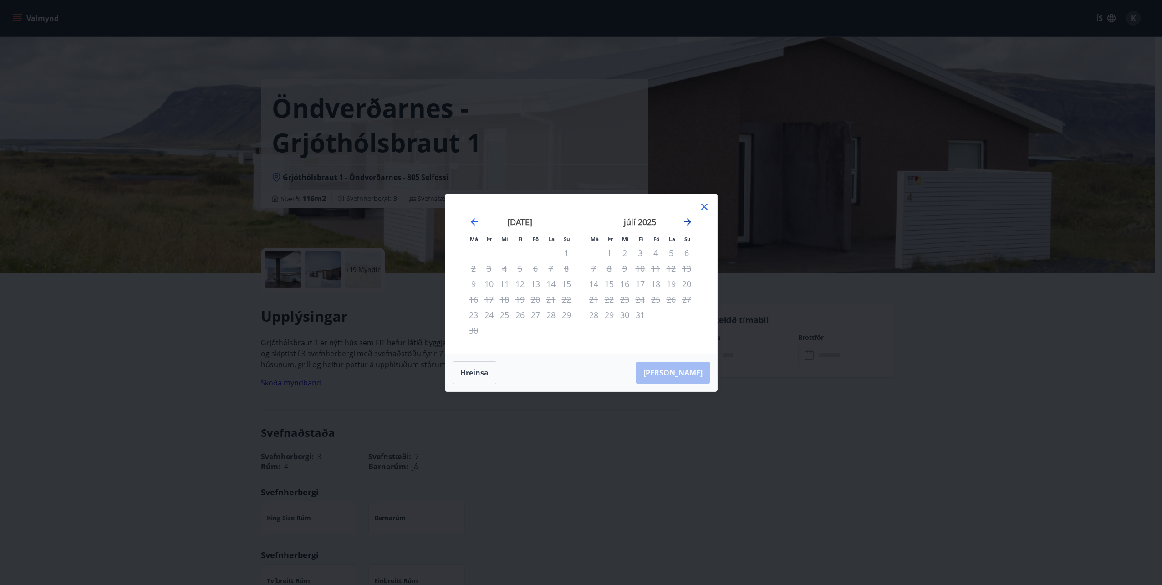
click at [691, 222] on icon "Move forward to switch to the next month." at bounding box center [687, 221] width 11 height 11
click at [691, 223] on icon "Move forward to switch to the next month." at bounding box center [687, 221] width 11 height 11
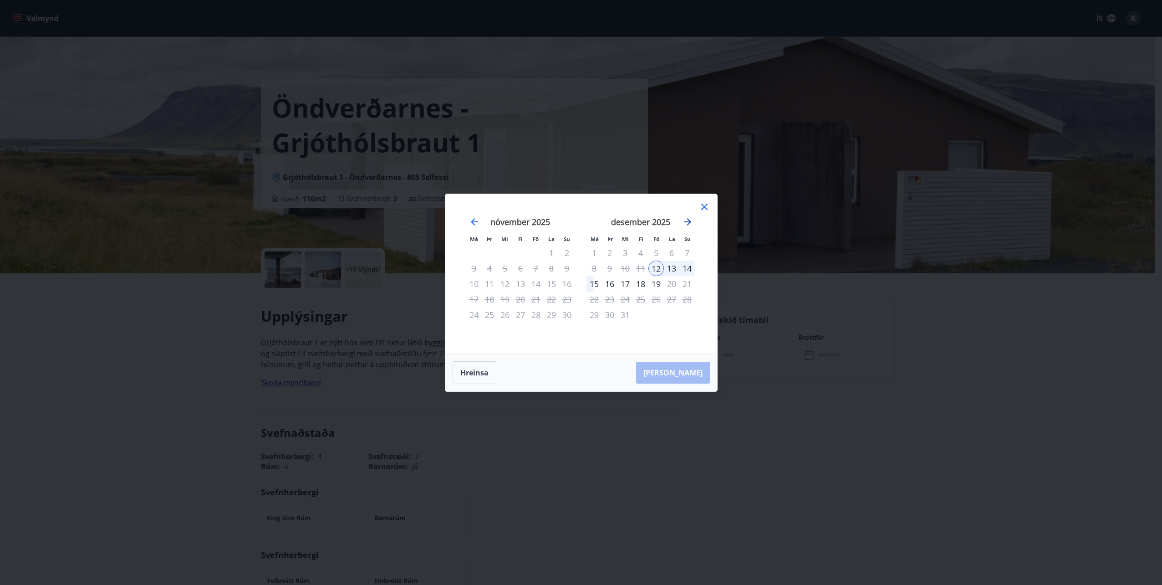
click at [691, 223] on icon "Move forward to switch to the next month." at bounding box center [687, 221] width 11 height 11
click at [549, 291] on div "27" at bounding box center [551, 298] width 15 height 15
click at [488, 379] on button "Hreinsa" at bounding box center [475, 372] width 44 height 23
click at [472, 220] on icon "Move backward to switch to the previous month." at bounding box center [474, 221] width 11 height 11
click at [478, 225] on icon "Move backward to switch to the previous month." at bounding box center [474, 221] width 11 height 11
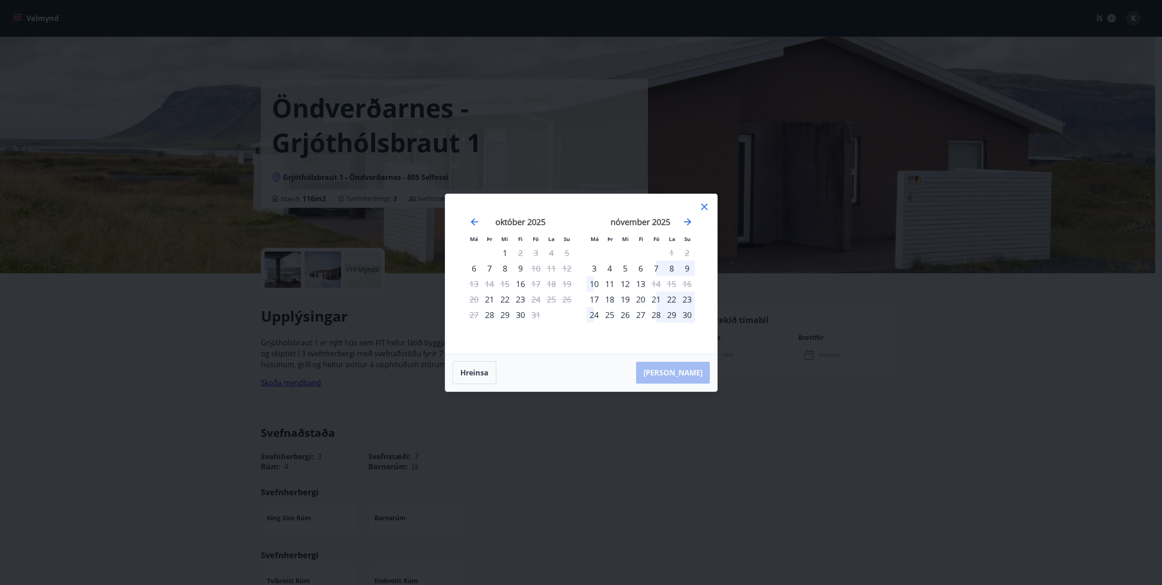
click at [659, 299] on div "21" at bounding box center [656, 298] width 15 height 15
click at [595, 317] on div "24" at bounding box center [594, 314] width 15 height 15
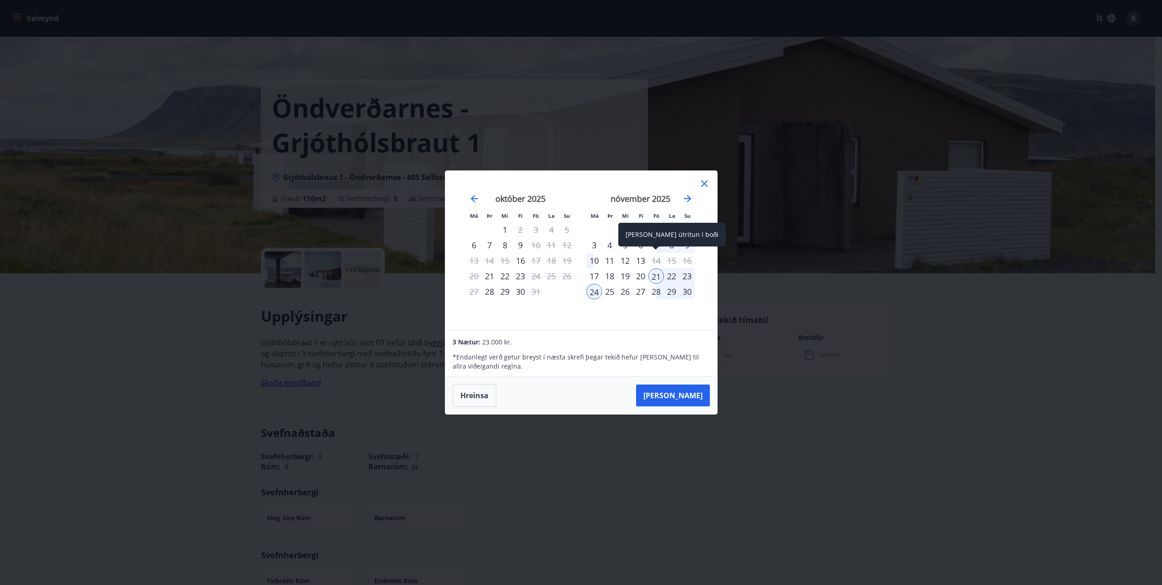
click at [656, 246] on div "Aðeins útritun í boði" at bounding box center [671, 235] width 107 height 24
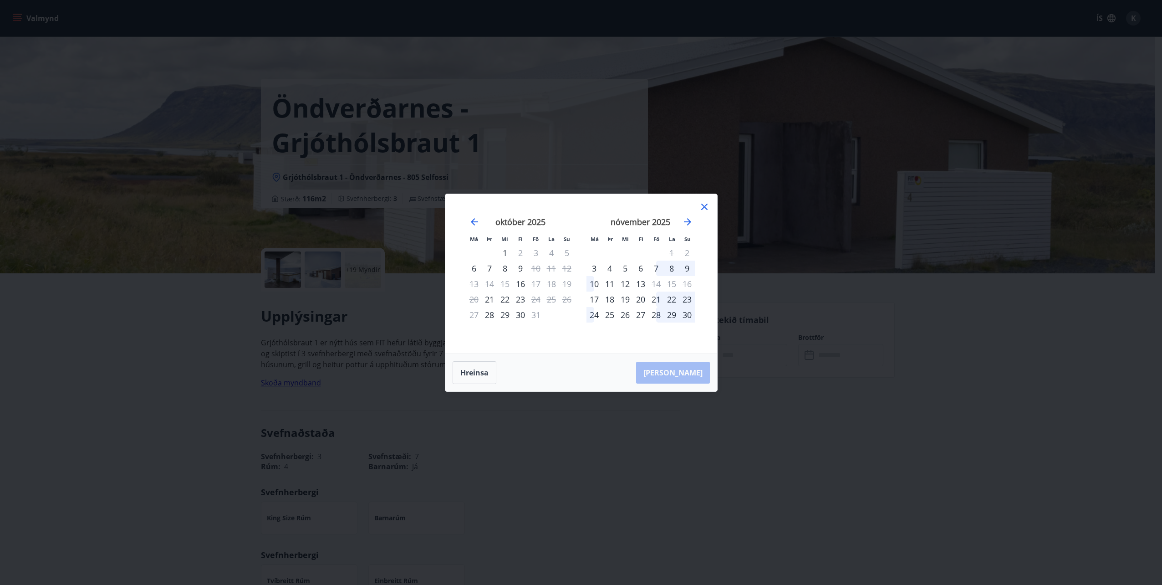
click at [659, 266] on div "7" at bounding box center [656, 268] width 15 height 15
click at [597, 285] on div "10" at bounding box center [594, 283] width 15 height 15
click at [657, 270] on div "7" at bounding box center [656, 268] width 15 height 15
click at [482, 377] on button "Hreinsa" at bounding box center [475, 372] width 44 height 23
click at [658, 267] on div "7" at bounding box center [656, 268] width 15 height 15
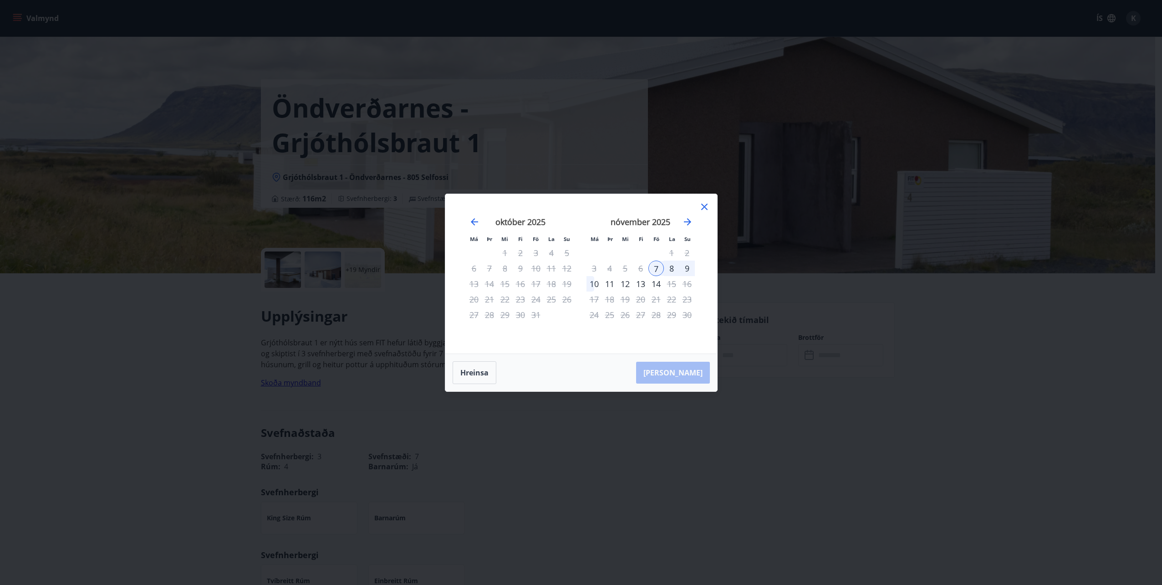
click at [592, 282] on div "10" at bounding box center [594, 283] width 15 height 15
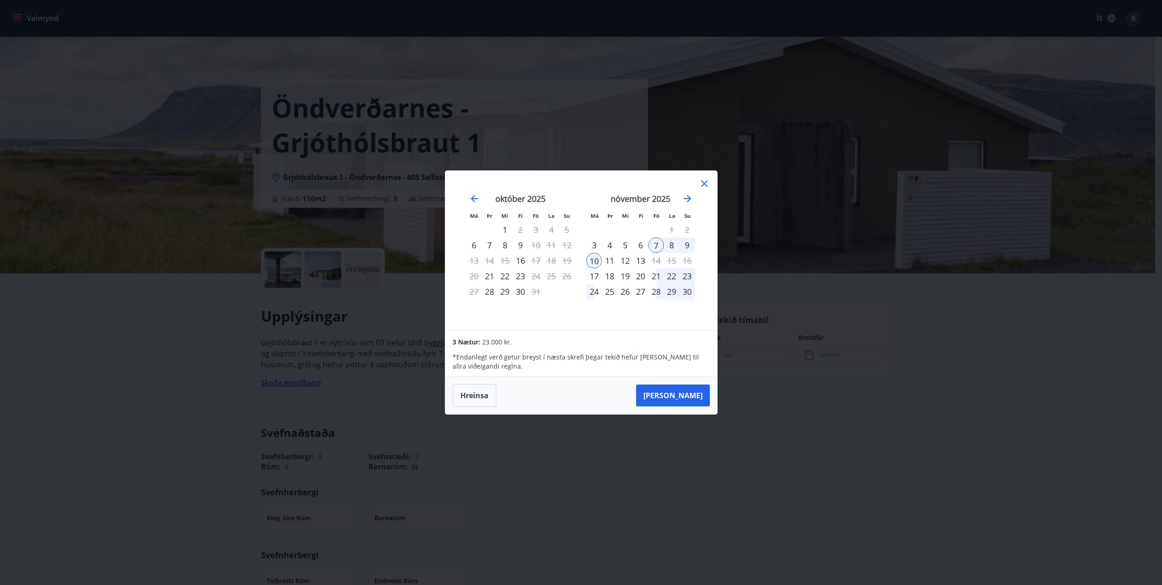
click at [705, 182] on icon at bounding box center [704, 183] width 6 height 6
